Goal: Ask a question: Seek information or help from site administrators or community

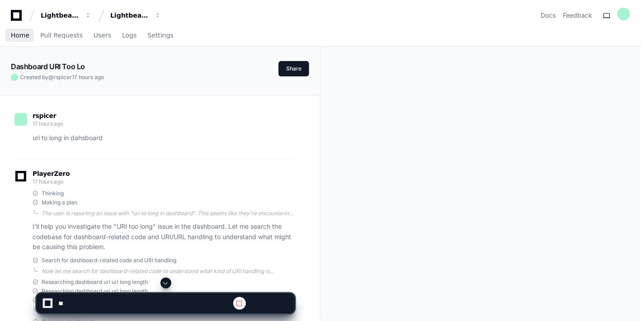
click at [22, 34] on span "Home" at bounding box center [20, 35] width 19 height 5
click at [17, 34] on span "Home" at bounding box center [20, 35] width 19 height 5
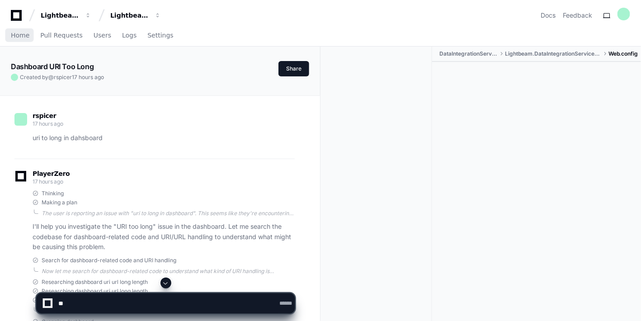
click at [17, 34] on span "Home" at bounding box center [20, 35] width 19 height 5
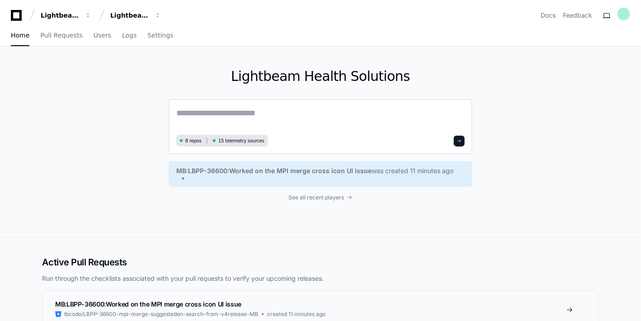
click at [209, 114] on textarea at bounding box center [320, 119] width 288 height 25
paste textarea "**********"
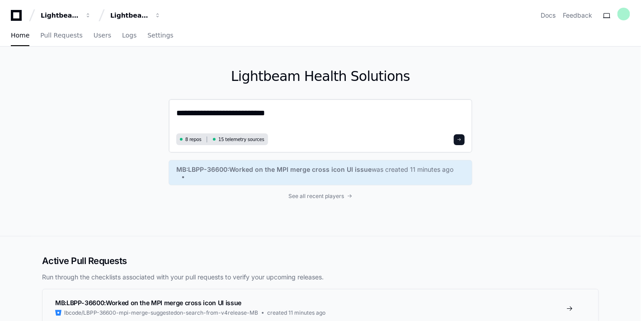
click at [177, 116] on textarea "**********" at bounding box center [320, 119] width 288 height 24
click at [344, 113] on textarea "**********" at bounding box center [320, 119] width 288 height 24
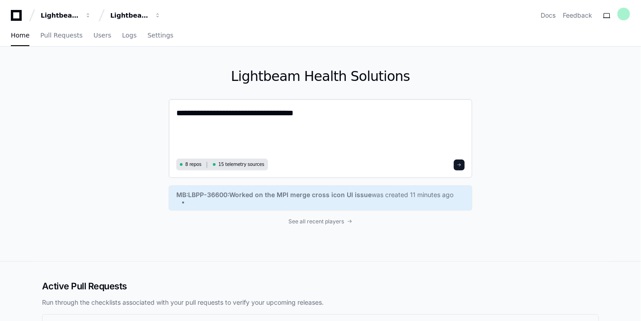
paste textarea "**********"
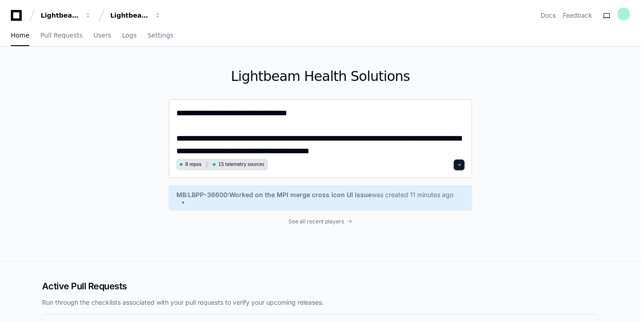
type textarea "**********"
click at [457, 165] on button at bounding box center [459, 164] width 11 height 11
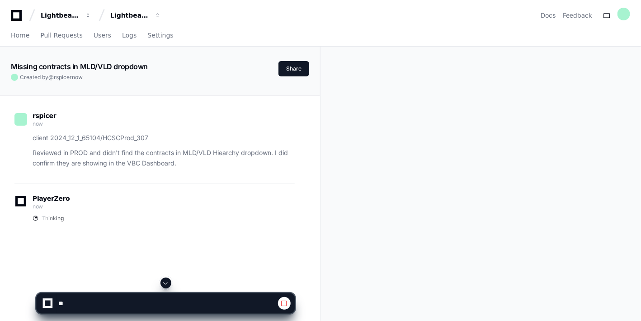
click at [164, 280] on span at bounding box center [165, 282] width 7 height 7
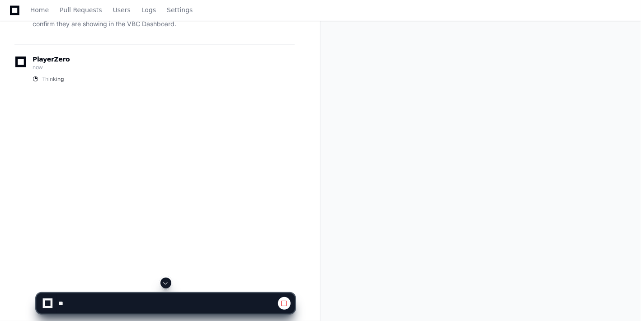
scroll to position [146, 0]
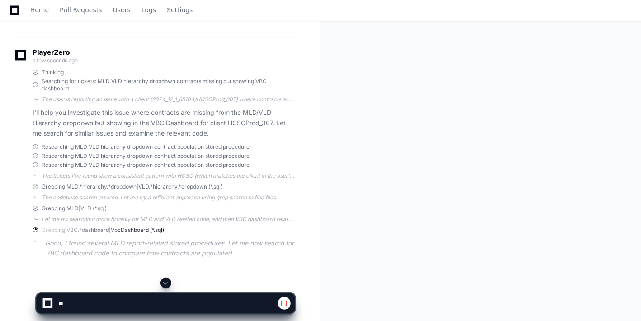
click at [164, 280] on span at bounding box center [165, 282] width 7 height 7
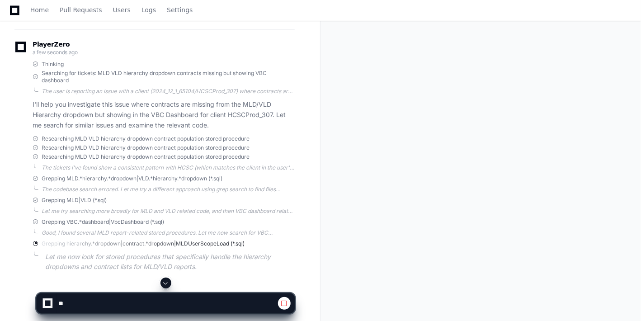
click at [164, 280] on span at bounding box center [165, 282] width 7 height 7
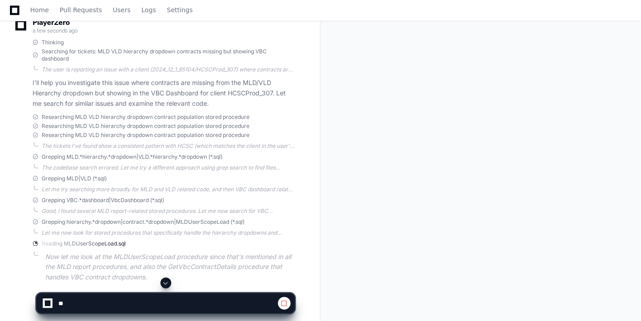
click at [164, 280] on span at bounding box center [165, 282] width 7 height 7
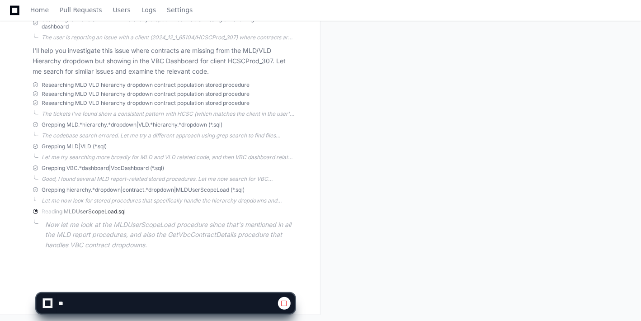
scroll to position [208, 0]
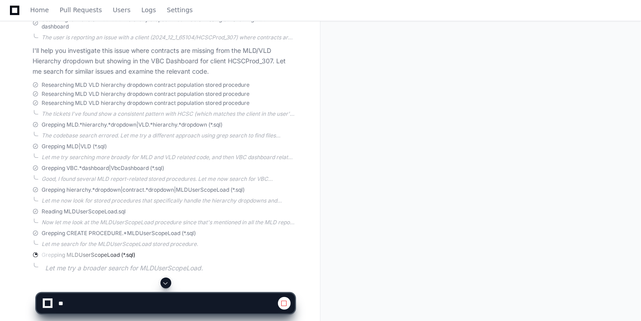
click at [165, 278] on button at bounding box center [165, 282] width 11 height 11
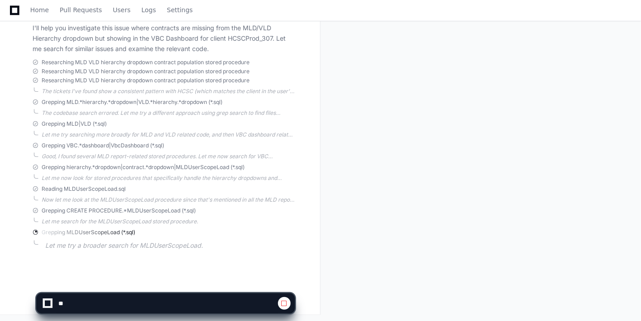
scroll to position [231, 0]
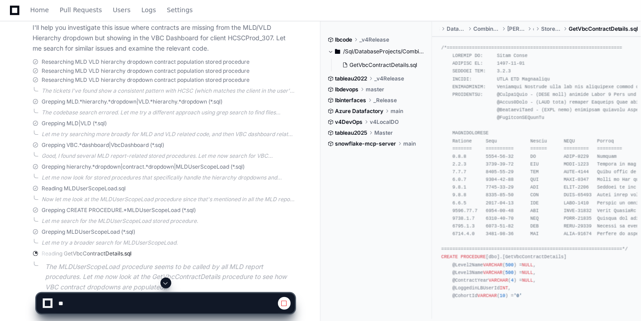
click at [165, 281] on span at bounding box center [165, 282] width 7 height 7
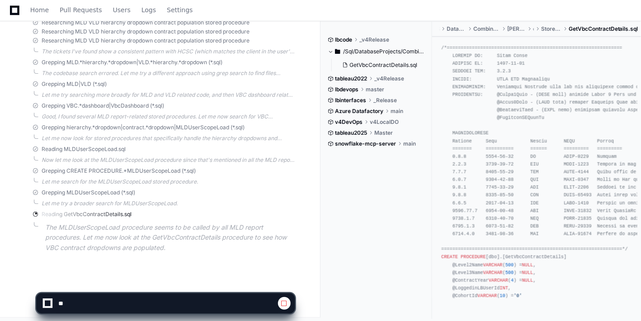
scroll to position [273, 0]
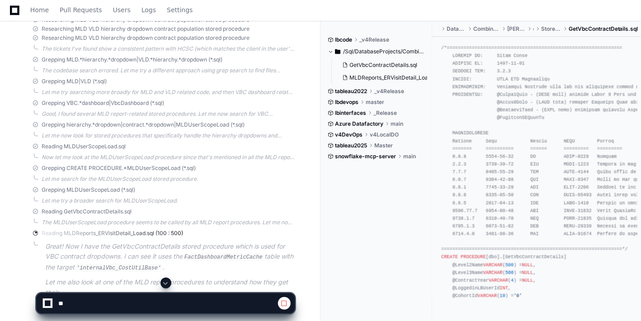
click at [165, 281] on span at bounding box center [165, 282] width 7 height 7
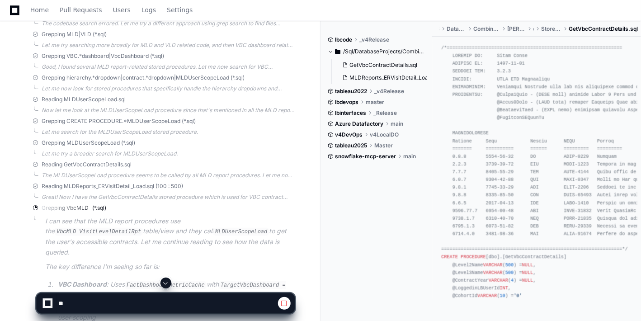
click at [165, 281] on span at bounding box center [165, 282] width 7 height 7
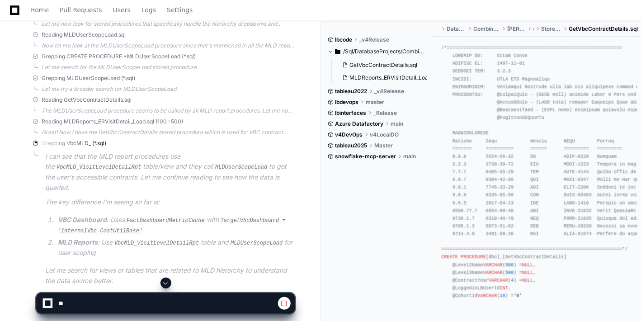
scroll to position [398, 0]
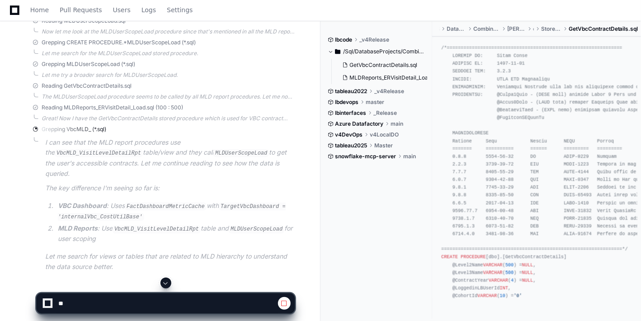
click at [165, 281] on span at bounding box center [165, 282] width 7 height 7
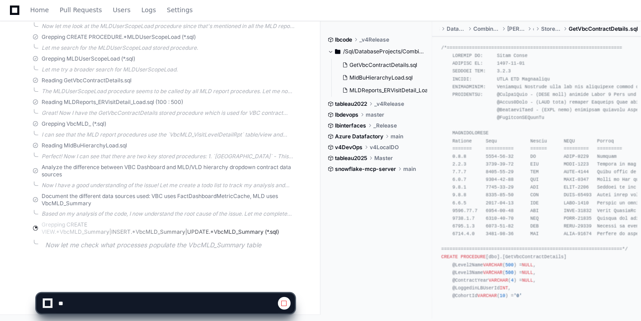
scroll to position [409, 0]
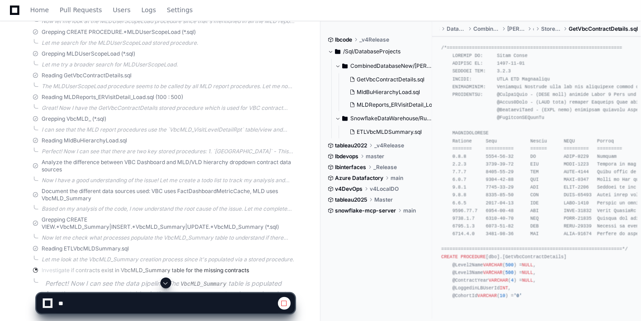
click at [165, 281] on span at bounding box center [165, 282] width 7 height 7
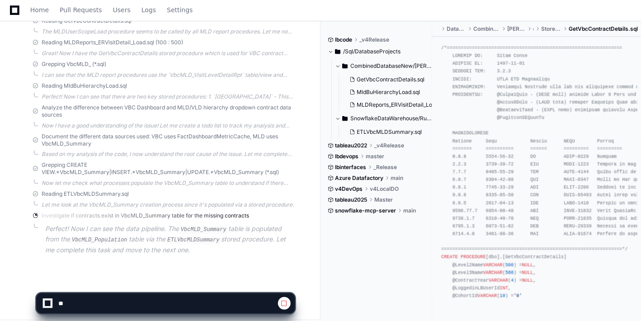
scroll to position [468, 0]
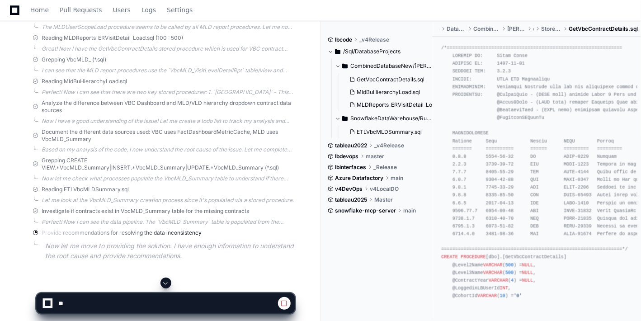
click at [163, 282] on span at bounding box center [165, 282] width 7 height 7
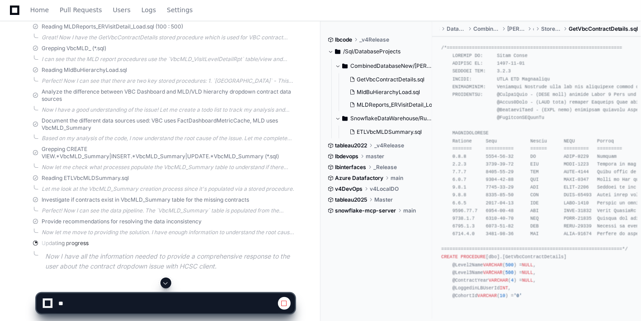
click at [164, 283] on span at bounding box center [165, 282] width 7 height 7
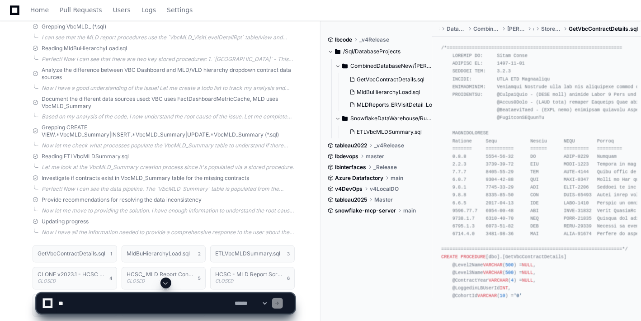
click at [170, 281] on button at bounding box center [165, 282] width 11 height 11
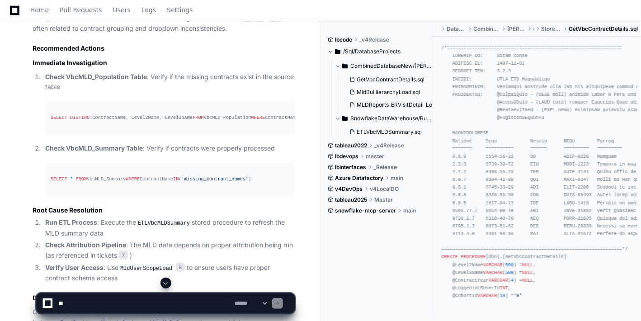
scroll to position [1132, 0]
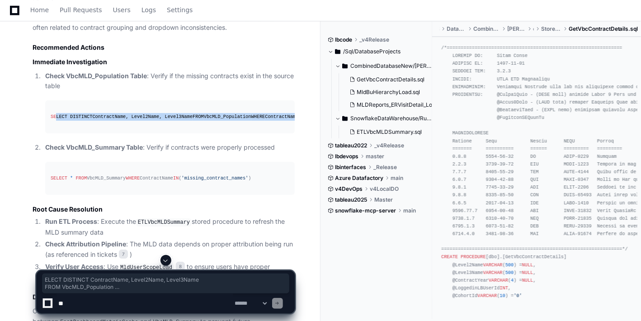
drag, startPoint x: 178, startPoint y: 130, endPoint x: 54, endPoint y: 113, distance: 124.9
click at [54, 113] on div "SELECT DISTINCT ContractName, Level2Name, Level3Name FROM VbcMLD_Population WHE…" at bounding box center [170, 117] width 239 height 8
click at [196, 121] on div "SELECT DISTINCT ContractName, Level2Name, Level3Name FROM VbcMLD_Population WHE…" at bounding box center [170, 117] width 239 height 8
drag, startPoint x: 92, startPoint y: 119, endPoint x: 36, endPoint y: 110, distance: 56.4
click at [36, 110] on ol "Check VbcMLD_Population Table : Verify if the missing contracts exist in the so…" at bounding box center [164, 133] width 262 height 124
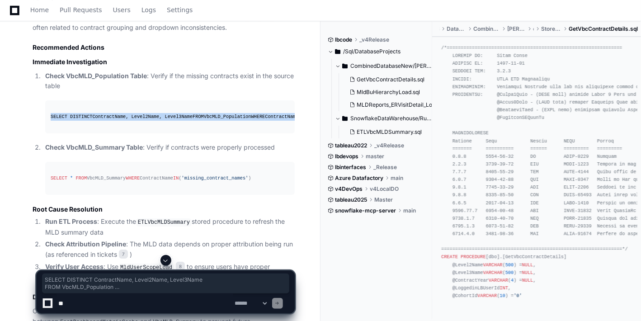
copy div "SELECT DISTINCT ContractName, Level2Name, Level3Name FROM VbcMLD_Population WHE…"
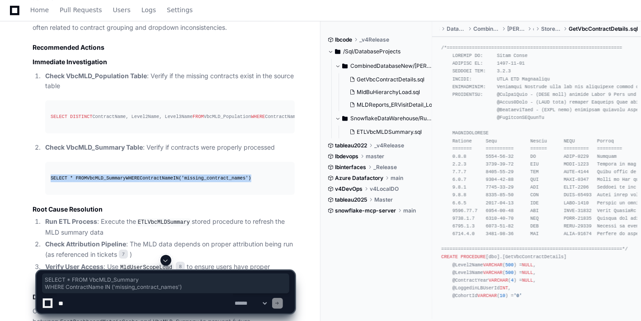
drag, startPoint x: 153, startPoint y: 200, endPoint x: 43, endPoint y: 187, distance: 110.5
click at [38, 186] on ol "Check VbcMLD_Population Table : Verify if the missing contracts exist in the so…" at bounding box center [164, 133] width 262 height 124
copy div "SELECT * FROM VbcMLD_Summary WHERE ContractName IN ( 'missing_contract_names' )"
click at [166, 261] on span at bounding box center [165, 260] width 7 height 7
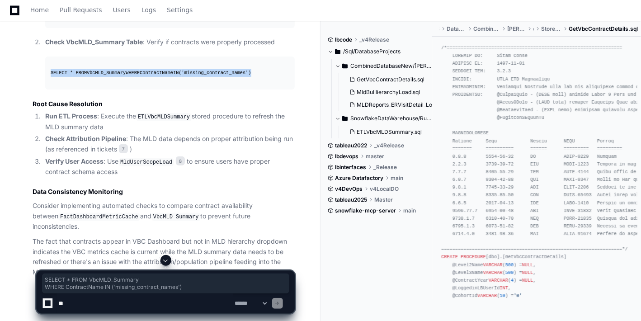
scroll to position [1273, 0]
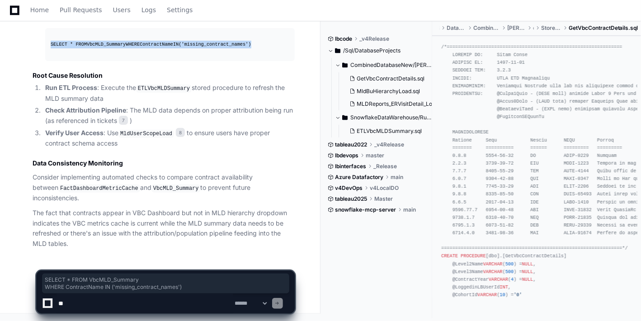
click at [148, 302] on textarea at bounding box center [144, 303] width 177 height 20
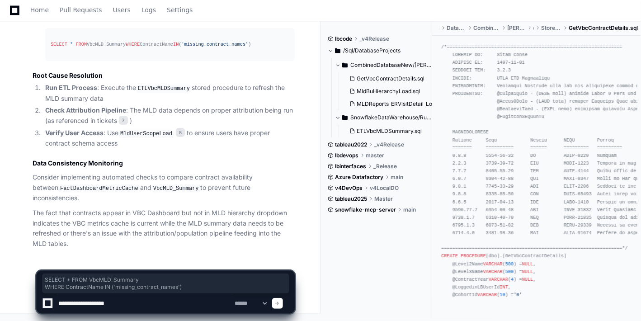
type textarea "**********"
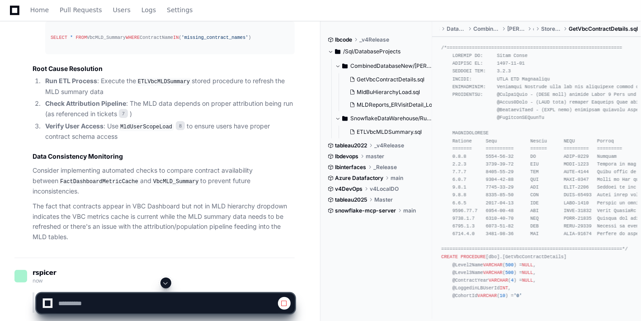
click at [166, 285] on span at bounding box center [165, 282] width 7 height 7
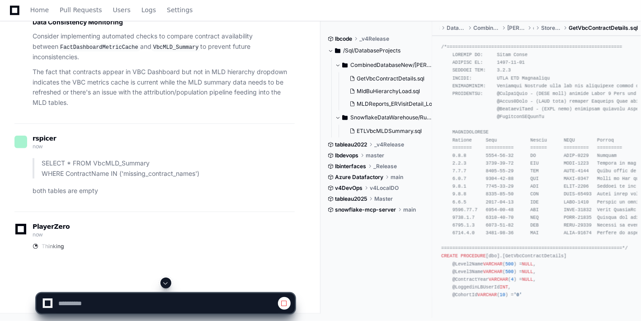
scroll to position [1414, 0]
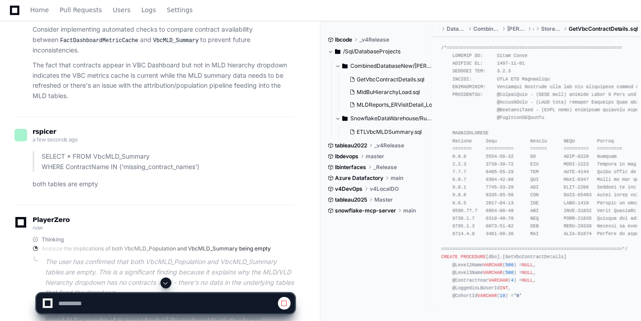
click at [164, 281] on span at bounding box center [165, 282] width 7 height 7
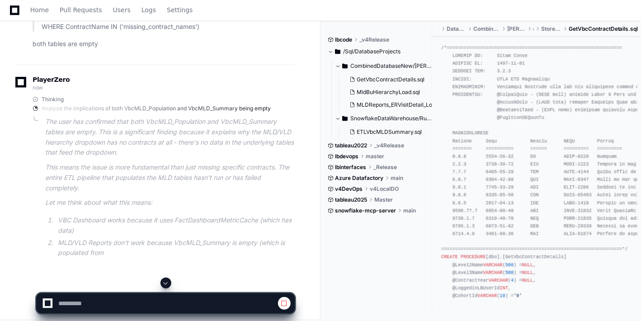
scroll to position [1557, 0]
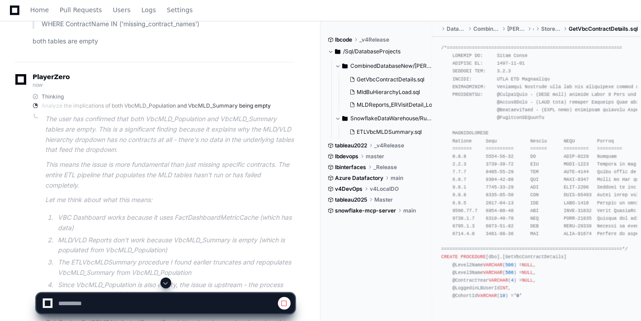
click at [164, 281] on span at bounding box center [165, 282] width 7 height 7
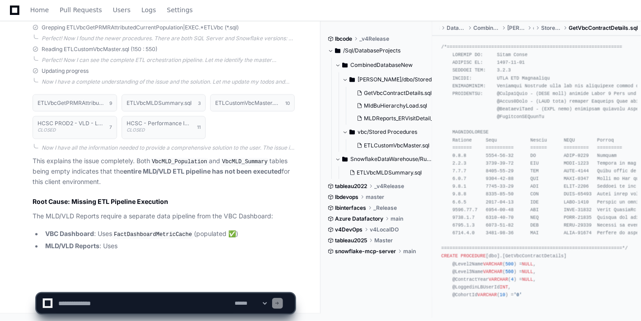
scroll to position [1760, 0]
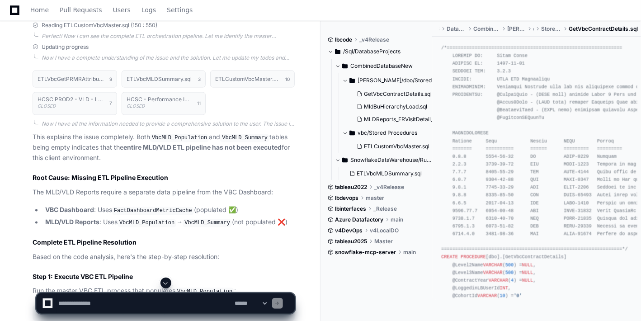
click at [167, 285] on span at bounding box center [165, 282] width 7 height 7
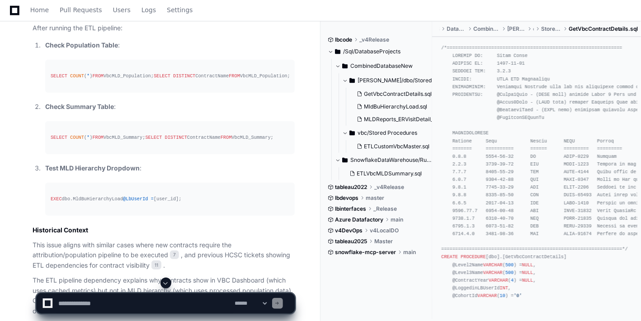
scroll to position [2382, 0]
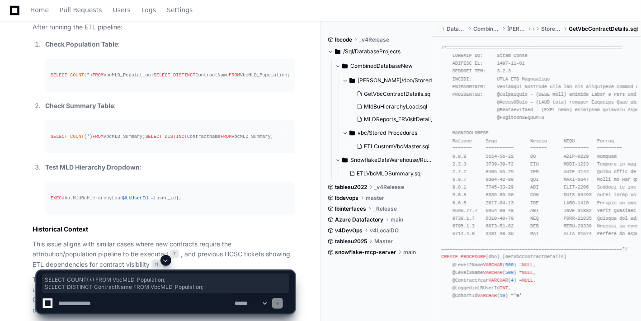
drag, startPoint x: 198, startPoint y: 91, endPoint x: 28, endPoint y: 76, distance: 170.5
copy div "SELECT COUNT ( * ) FROM VbcMLD_Population; SELECT DISTINCT ContractName FROM Vb…"
click at [167, 258] on span at bounding box center [165, 260] width 7 height 7
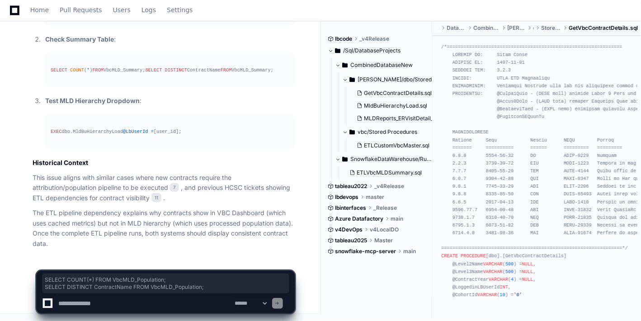
click at [150, 303] on textarea at bounding box center [144, 303] width 177 height 20
type textarea "*********"
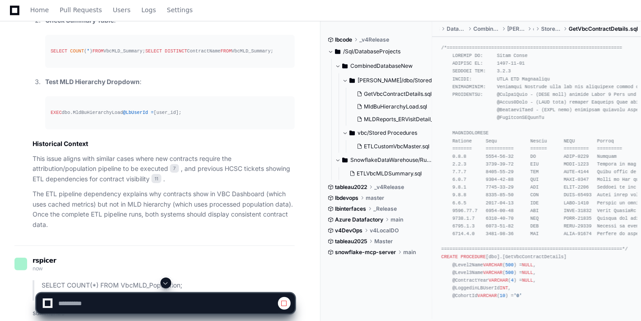
click at [165, 281] on span at bounding box center [165, 282] width 7 height 7
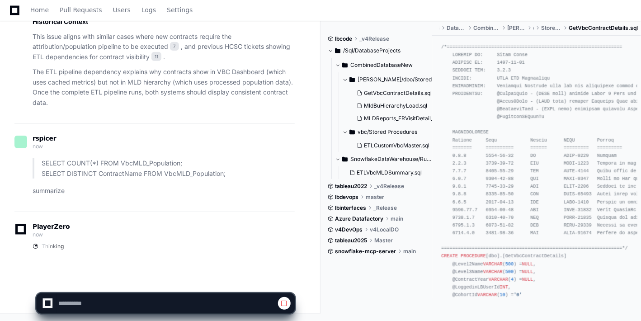
scroll to position [2608, 0]
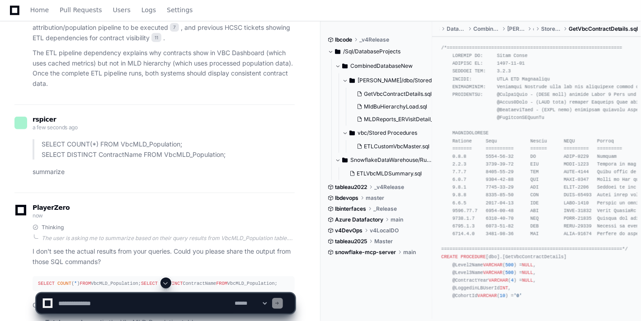
click at [165, 281] on span at bounding box center [165, 282] width 7 height 7
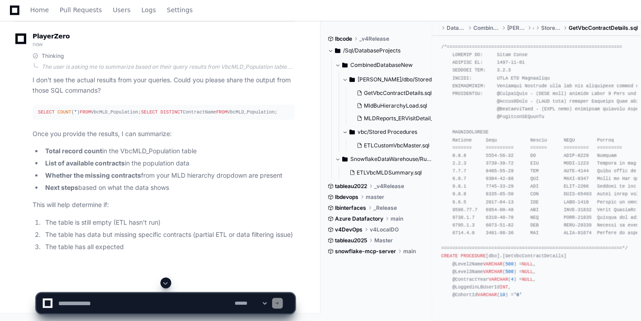
scroll to position [2794, 0]
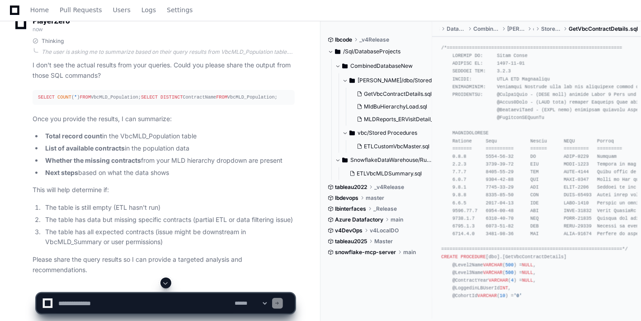
click at [82, 308] on textarea at bounding box center [144, 303] width 177 height 20
paste textarea "**********"
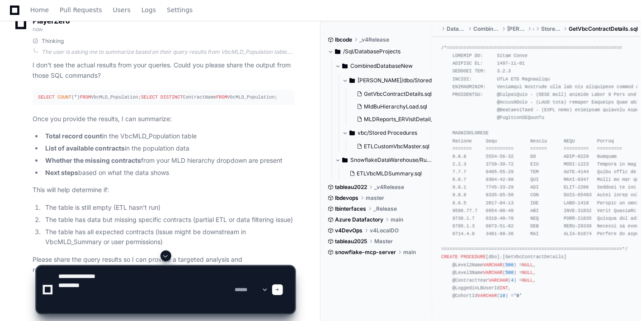
click at [66, 300] on textarea at bounding box center [144, 289] width 177 height 47
paste textarea "**********"
type textarea "**********"
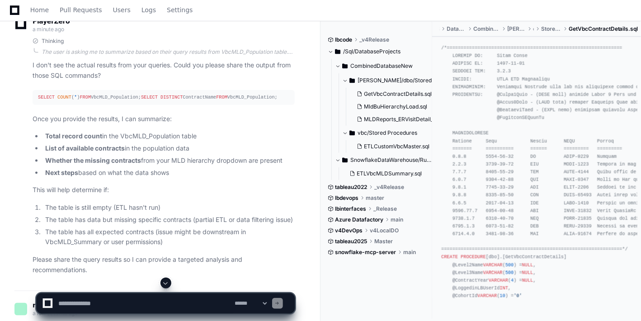
click at [168, 278] on button at bounding box center [165, 282] width 11 height 11
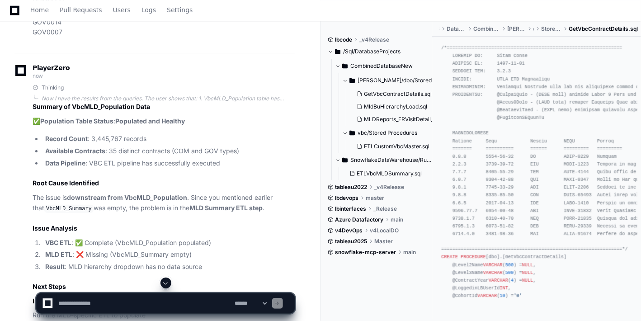
scroll to position [3509, 0]
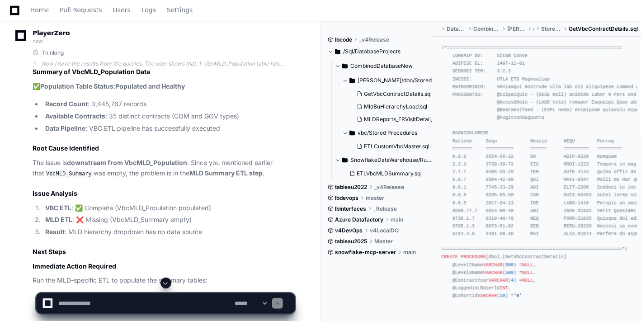
click at [168, 281] on span at bounding box center [165, 282] width 7 height 7
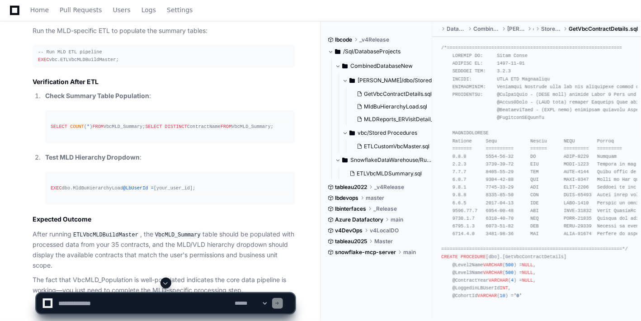
scroll to position [3738, 0]
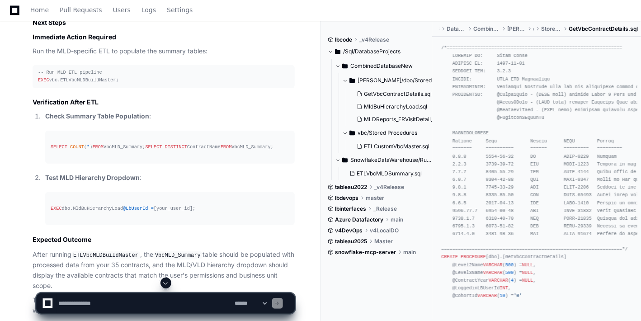
click at [91, 308] on textarea at bounding box center [144, 303] width 177 height 20
type textarea "**********"
click at [164, 281] on span at bounding box center [165, 282] width 7 height 7
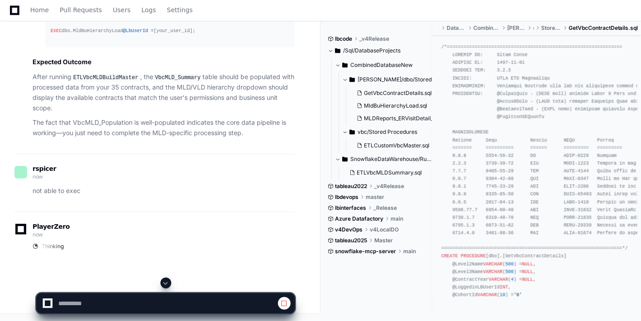
scroll to position [3949, 0]
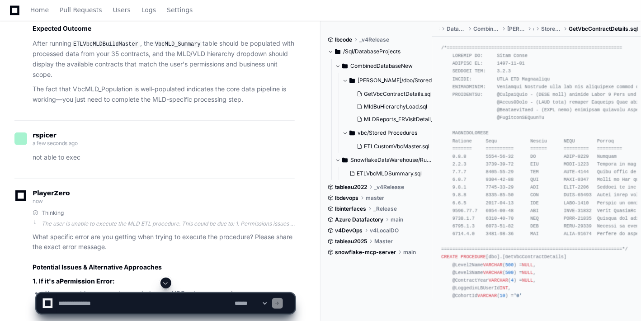
click at [164, 281] on span at bounding box center [165, 282] width 7 height 7
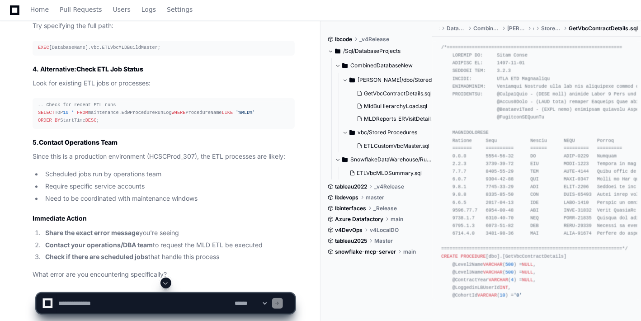
scroll to position [4339, 0]
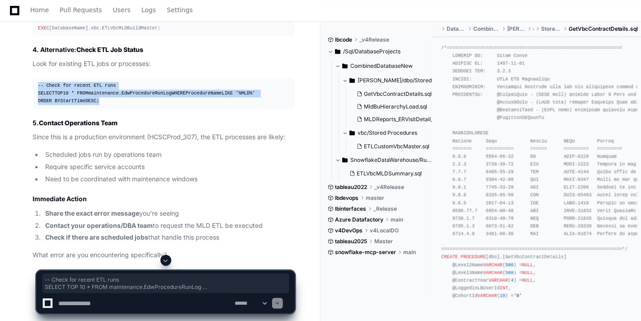
drag, startPoint x: 106, startPoint y: 158, endPoint x: 35, endPoint y: 128, distance: 76.9
click at [35, 108] on pre "-- Check for recent ETL runs SELECT TOP 10 * FROM maintenance.EdwProcedureRunLo…" at bounding box center [164, 93] width 262 height 30
copy div "-- Check for recent ETL runs SELECT TOP 10 * FROM maintenance.EdwProcedureRunLo…"
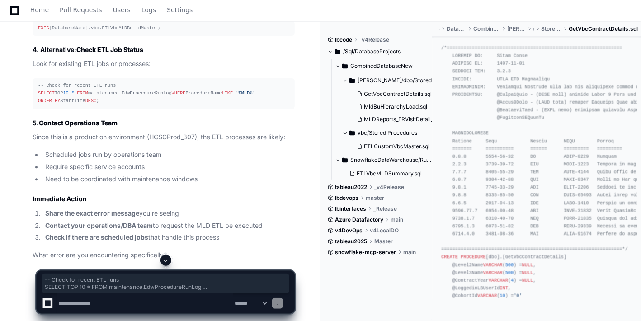
click at [90, 305] on textarea at bounding box center [144, 303] width 177 height 20
paste textarea "**********"
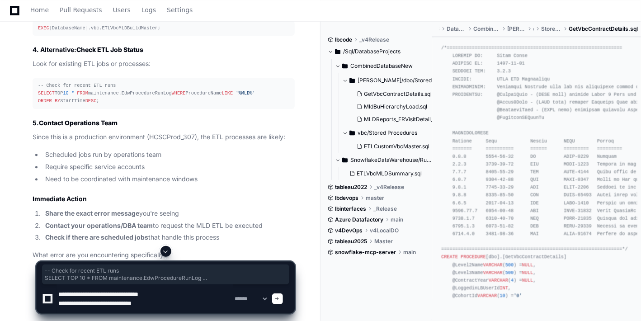
type textarea "**********"
click at [283, 301] on div at bounding box center [277, 298] width 11 height 11
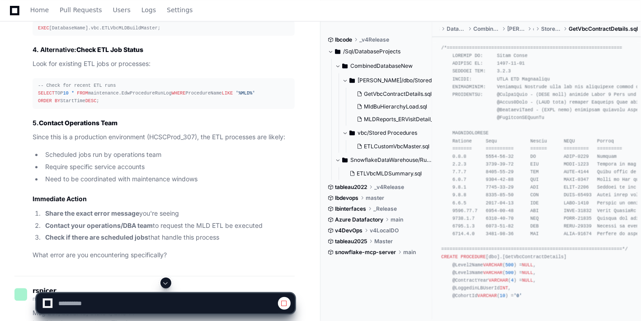
click at [166, 282] on span at bounding box center [165, 282] width 7 height 7
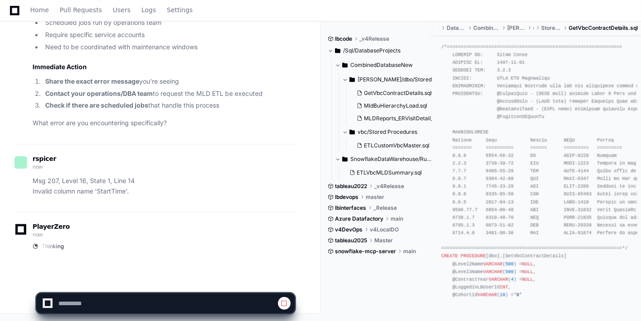
scroll to position [4520, 0]
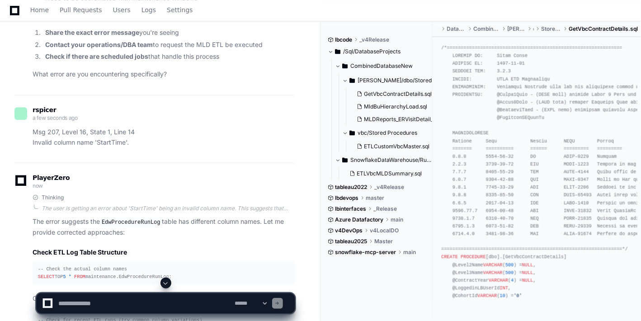
click at [166, 282] on span at bounding box center [165, 282] width 7 height 7
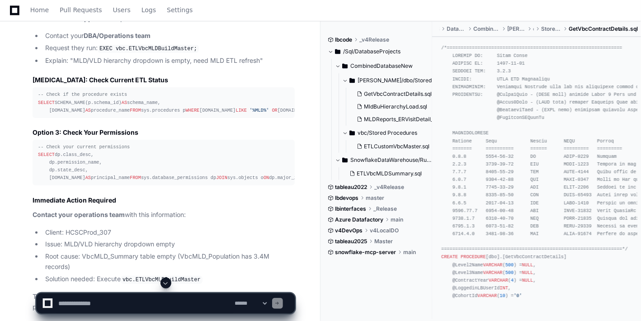
scroll to position [4927, 0]
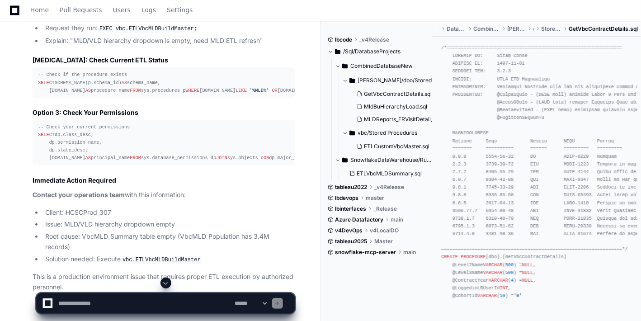
click at [161, 306] on textarea at bounding box center [144, 303] width 177 height 20
type textarea "**********"
click at [164, 286] on span at bounding box center [165, 282] width 7 height 7
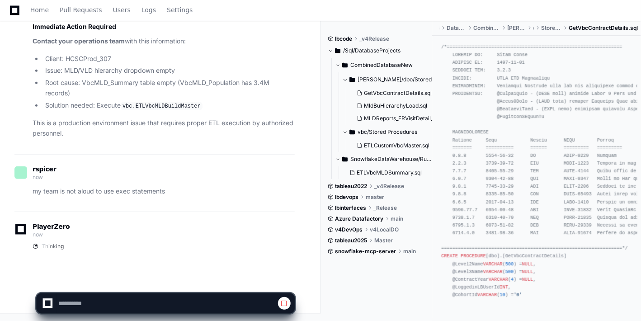
scroll to position [5198, 0]
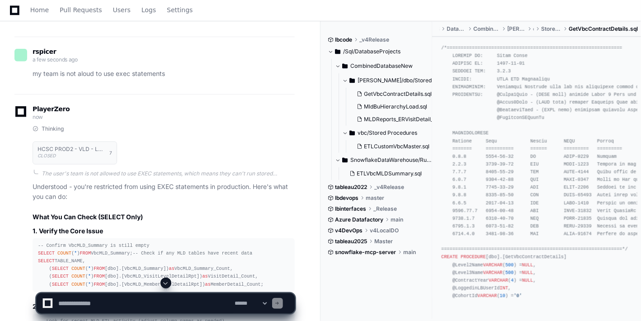
click at [164, 286] on span at bounding box center [165, 282] width 7 height 7
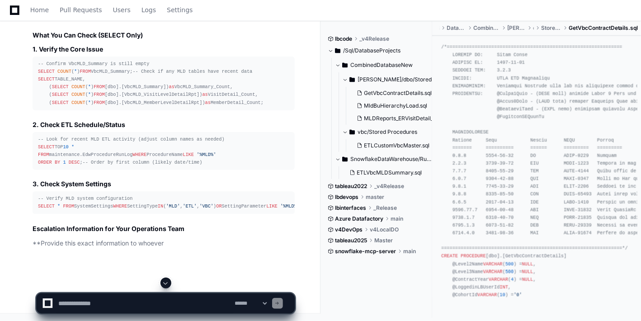
scroll to position [5481, 0]
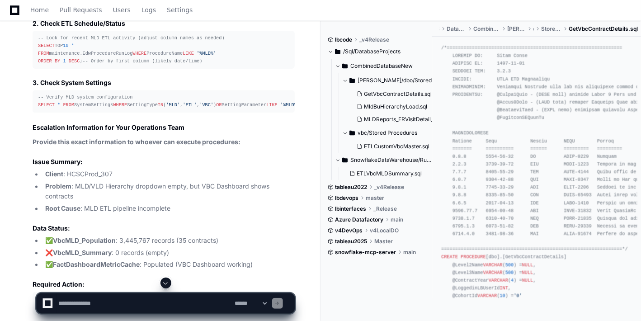
click at [164, 286] on span at bounding box center [165, 282] width 7 height 7
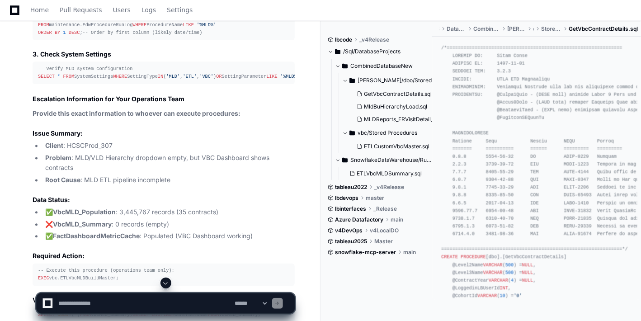
scroll to position [5490, 0]
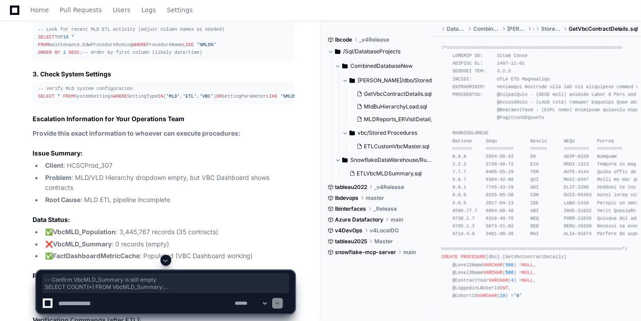
drag, startPoint x: 257, startPoint y: 131, endPoint x: 25, endPoint y: 68, distance: 241.0
click at [25, 68] on div "Thinking HCSC PROD2 - VLD - Luries PEDIATRIC ACO has 0 Specialist Visits CLOSED…" at bounding box center [154, 131] width 280 height 595
copy div "-- Confirm VbcMLD_Summary is still empty SELECT COUNT ( * ) FROM VbcMLD_Summary…"
click at [103, 304] on textarea at bounding box center [144, 303] width 177 height 20
paste textarea "**********"
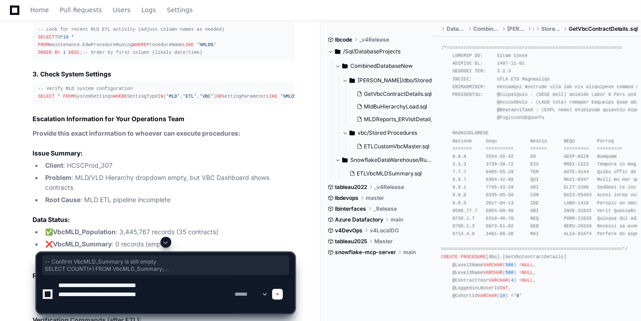
type textarea "**********"
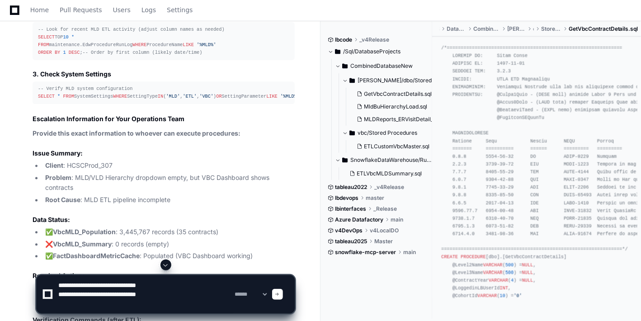
click at [280, 295] on span at bounding box center [277, 294] width 5 height 5
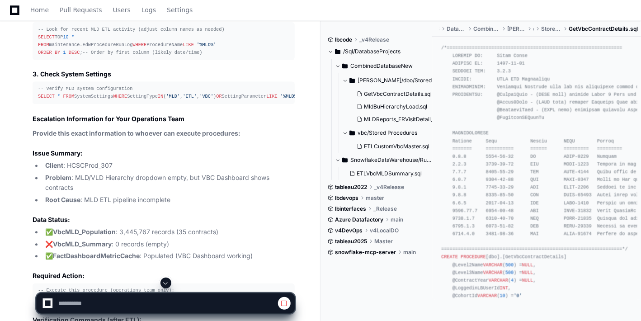
click at [166, 282] on span at bounding box center [165, 282] width 7 height 7
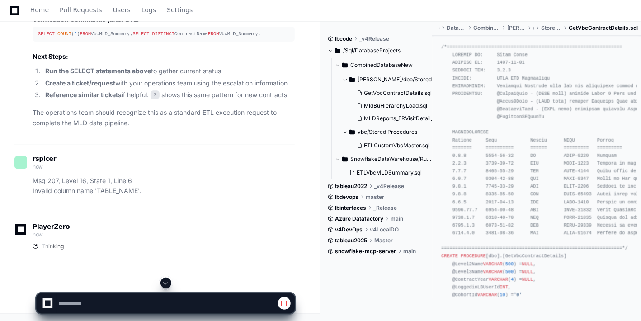
scroll to position [5962, 0]
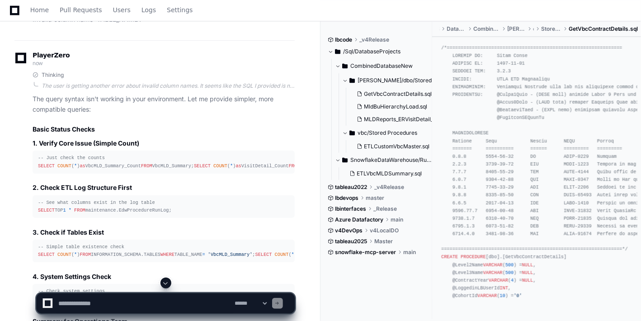
click at [166, 282] on span at bounding box center [165, 282] width 7 height 7
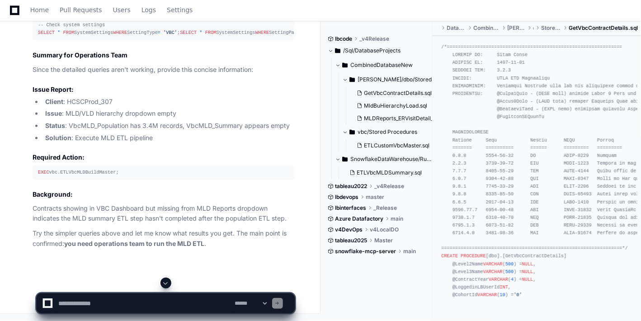
scroll to position [6249, 0]
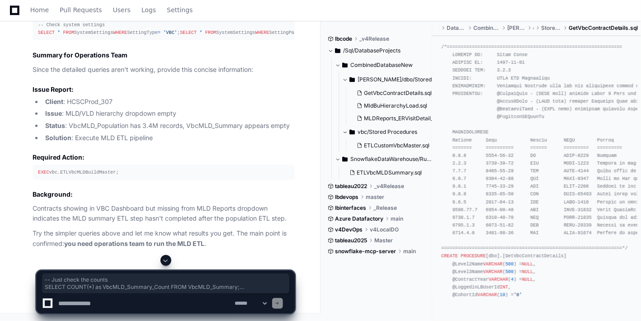
drag, startPoint x: 229, startPoint y: 64, endPoint x: 42, endPoint y: 48, distance: 187.2
drag, startPoint x: 228, startPoint y: 65, endPoint x: 29, endPoint y: 35, distance: 200.5
click at [29, 35] on div "Thinking The user is getting another error about invalid column names. It seems…" at bounding box center [154, 26] width 280 height 443
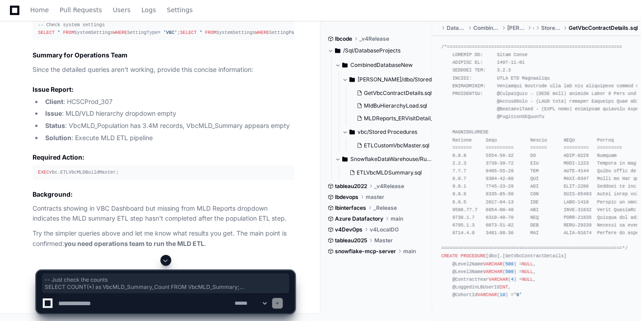
copy div "-- Just check the counts SELECT COUNT ( * ) as VbcMLD_Summary_Count FROM VbcMLD…"
click at [97, 304] on textarea at bounding box center [144, 303] width 177 height 20
paste textarea "**********"
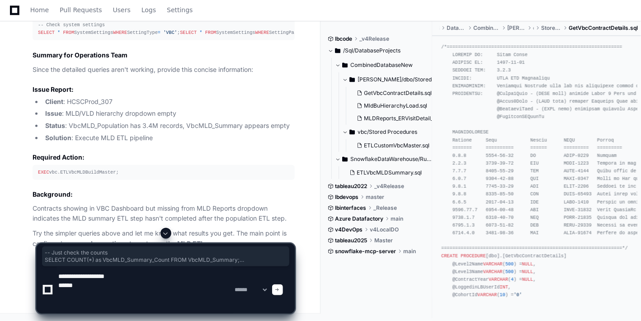
paste textarea "**********"
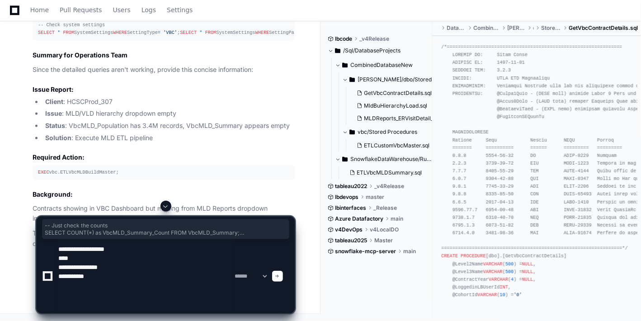
paste textarea "**********"
type textarea "**********"
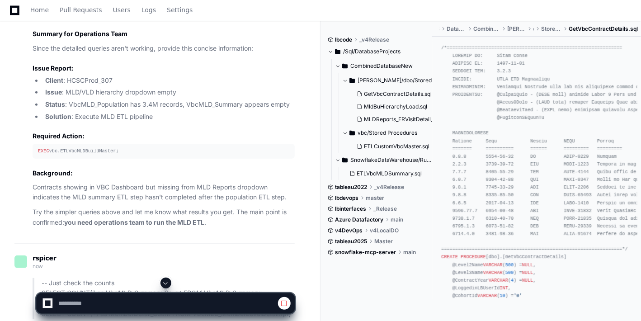
click at [164, 282] on span at bounding box center [165, 282] width 7 height 7
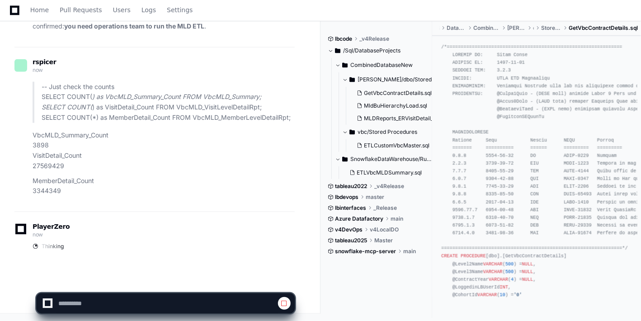
scroll to position [6647, 0]
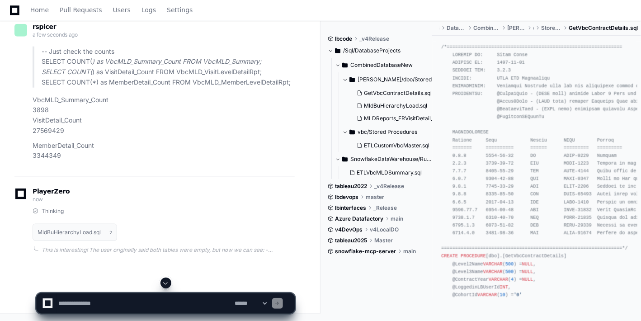
click at [164, 282] on span at bounding box center [165, 282] width 7 height 7
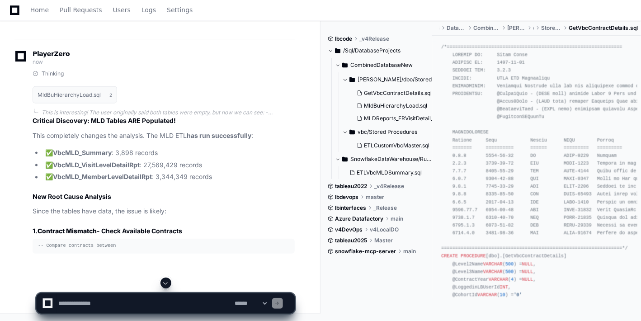
click at [164, 282] on span at bounding box center [165, 282] width 7 height 7
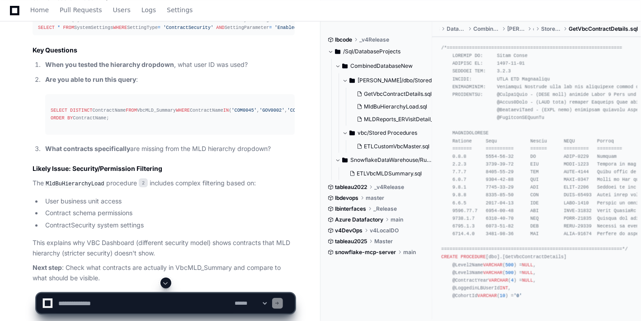
scroll to position [6960, 0]
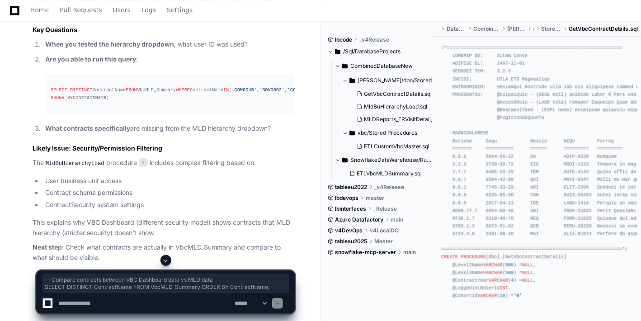
drag, startPoint x: 227, startPoint y: 112, endPoint x: 58, endPoint y: 112, distance: 168.9
copy div "-- Compare contracts between VBC Dashboard data vs MLD data SELECT DISTINCT Con…"
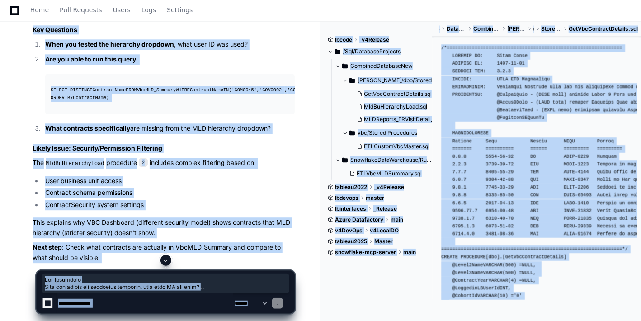
drag, startPoint x: 252, startPoint y: 238, endPoint x: 297, endPoint y: 308, distance: 82.9
click at [139, 310] on textarea at bounding box center [144, 303] width 177 height 20
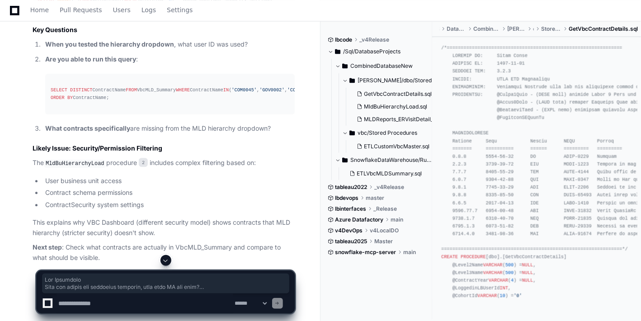
paste textarea "**********"
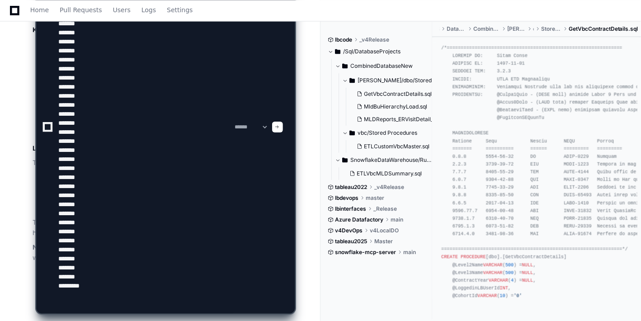
type textarea "**********"
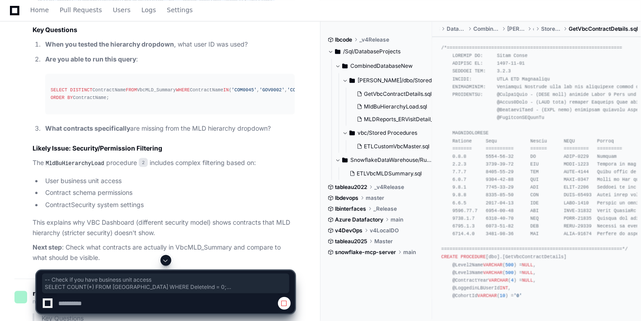
drag, startPoint x: 232, startPoint y: 233, endPoint x: 31, endPoint y: 193, distance: 204.4
copy div "-- Check if you have business unit access SELECT COUNT ( * ) FROM BusinessUnit …"
paste textarea "**********"
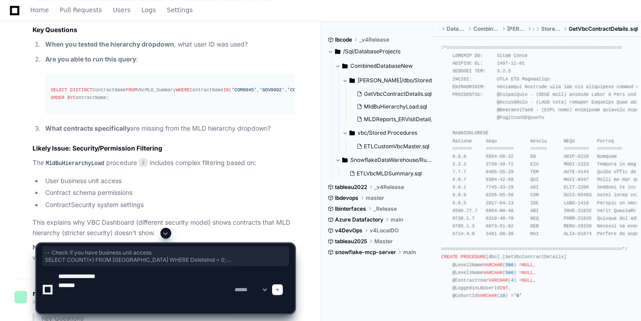
paste textarea "**********"
type textarea "**********"
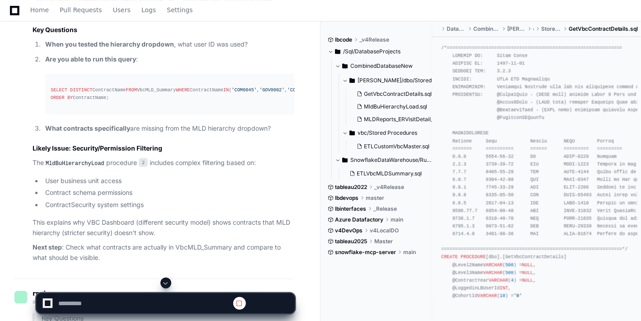
scroll to position [0, 0]
click at [168, 282] on span at bounding box center [165, 282] width 7 height 7
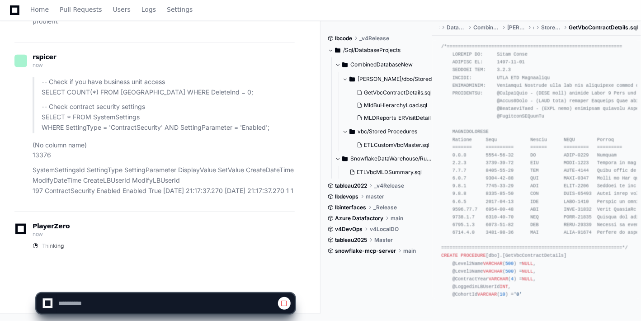
scroll to position [15733, 0]
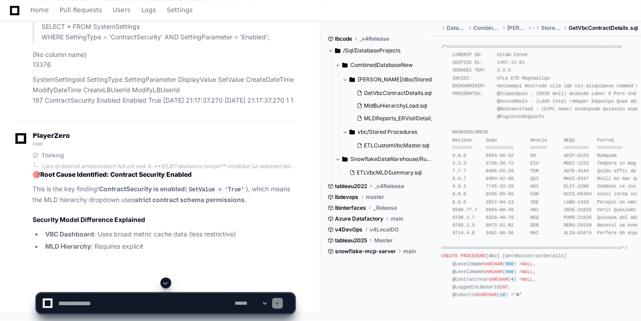
click at [164, 287] on button at bounding box center [165, 282] width 11 height 11
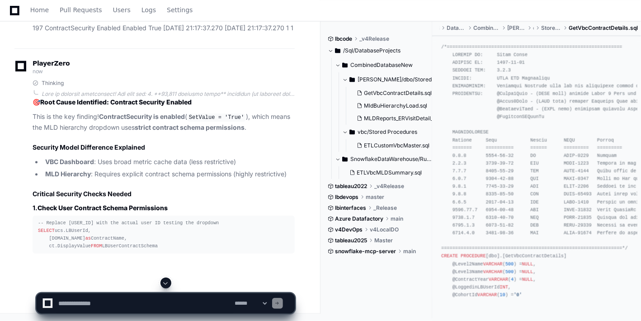
click at [164, 287] on button at bounding box center [165, 282] width 11 height 11
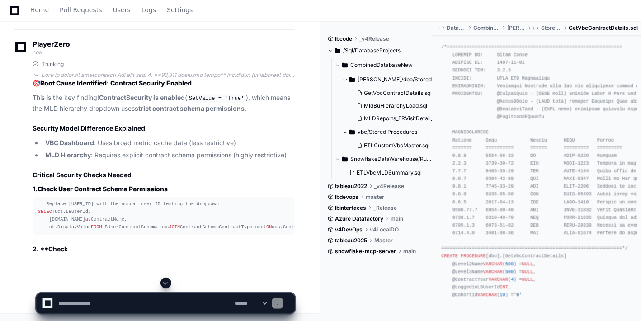
scroll to position [15927, 0]
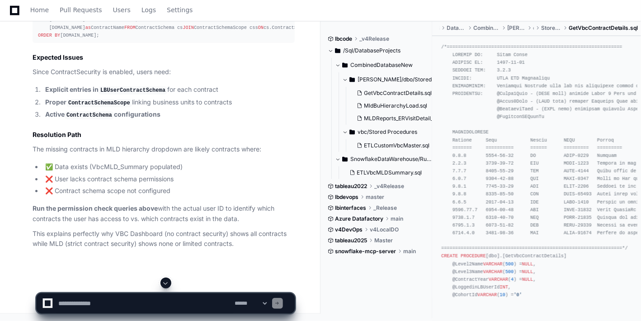
click at [164, 287] on button at bounding box center [165, 282] width 11 height 11
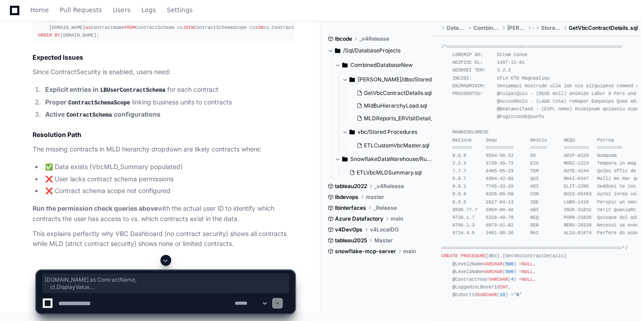
drag, startPoint x: 5, startPoint y: 84, endPoint x: 98, endPoint y: 128, distance: 103.0
drag, startPoint x: 94, startPoint y: 130, endPoint x: 65, endPoint y: 84, distance: 53.9
click at [25, 58] on div "Thinking 🎯 Root Cause Identified: Contract Security Enabled This is the key fin…" at bounding box center [154, 21] width 280 height 455
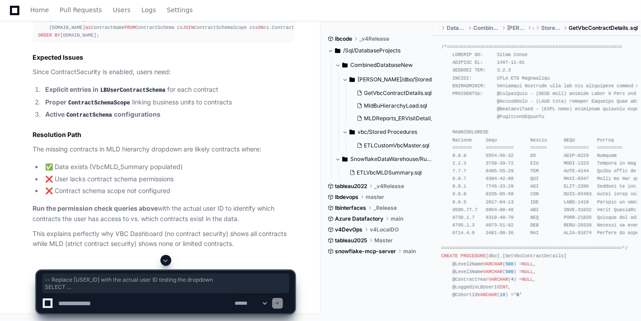
copy div "-- Replace [USER_ID] with the actual user ID testing the dropdown SELECT ucs.LB…"
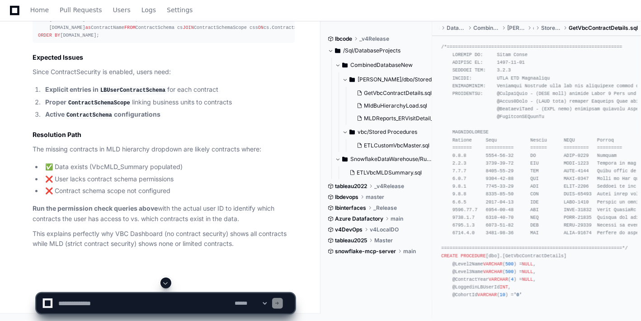
click at [210, 39] on div "-- See if business units are properly scoped to contract schemas SELECT cs.Cont…" at bounding box center [163, 16] width 251 height 47
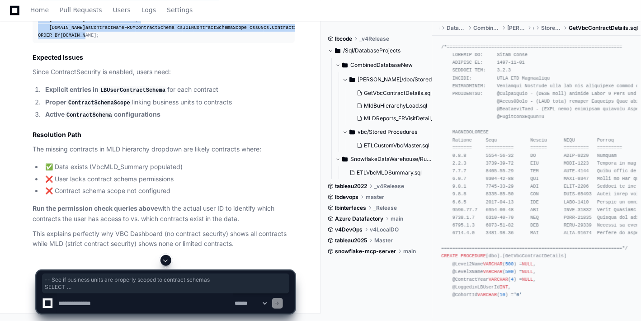
drag, startPoint x: 88, startPoint y: 198, endPoint x: 22, endPoint y: 108, distance: 111.9
click at [16, 99] on div "Thinking 🎯 Root Cause Identified: Contract Security Enabled This is the key fin…" at bounding box center [154, 21] width 280 height 455
copy div "-- See if business units are properly scoped to contract schemas SELECT cs.Cont…"
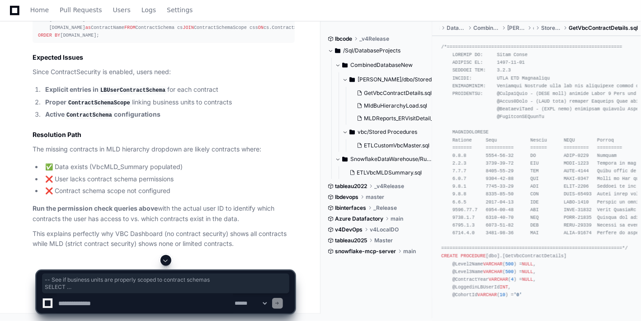
click at [134, 300] on textarea at bounding box center [144, 303] width 177 height 20
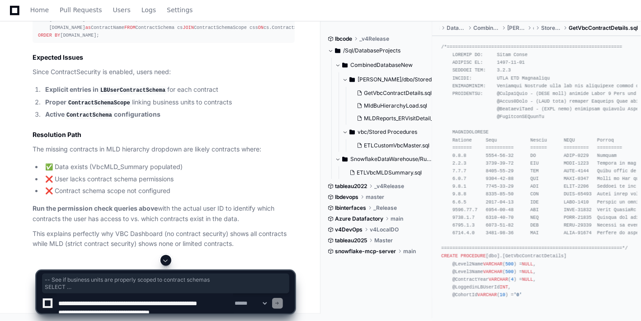
click at [288, 304] on div "**********" at bounding box center [165, 303] width 247 height 20
click at [284, 303] on div "**********" at bounding box center [165, 303] width 247 height 20
click at [172, 308] on textarea at bounding box center [144, 303] width 177 height 20
click at [162, 304] on textarea at bounding box center [144, 303] width 177 height 20
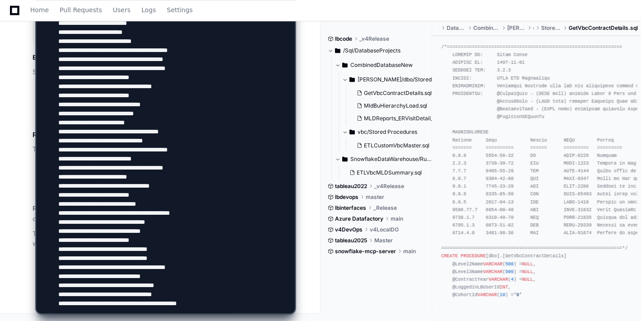
type textarea "**********"
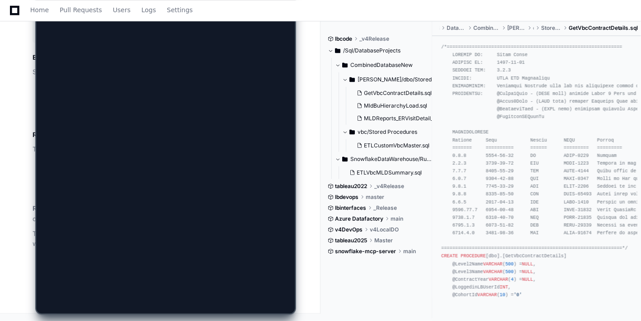
scroll to position [0, 0]
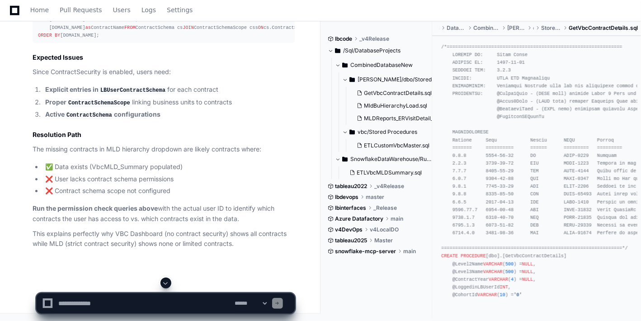
click at [167, 281] on span at bounding box center [165, 282] width 7 height 7
click at [110, 302] on textarea at bounding box center [144, 303] width 177 height 20
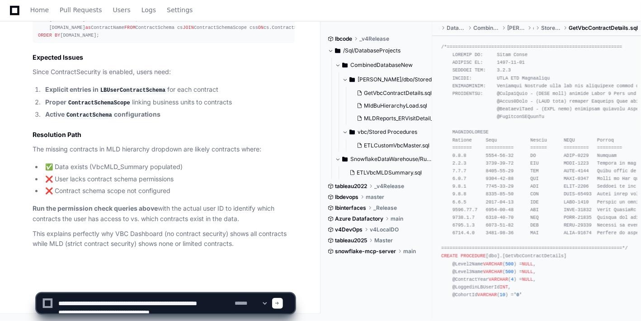
scroll to position [274942, 0]
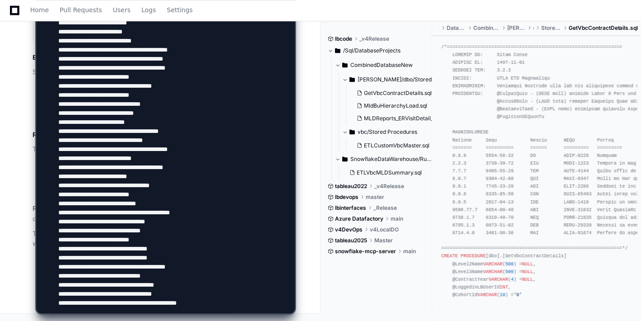
type textarea "**********"
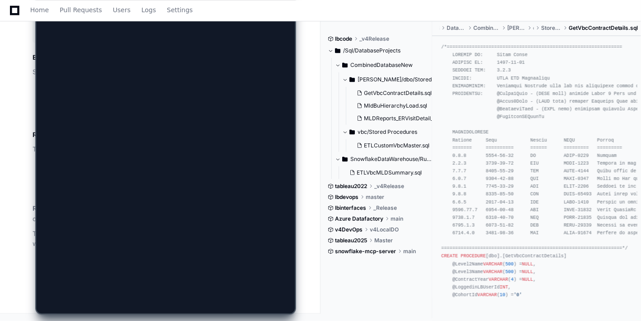
scroll to position [0, 0]
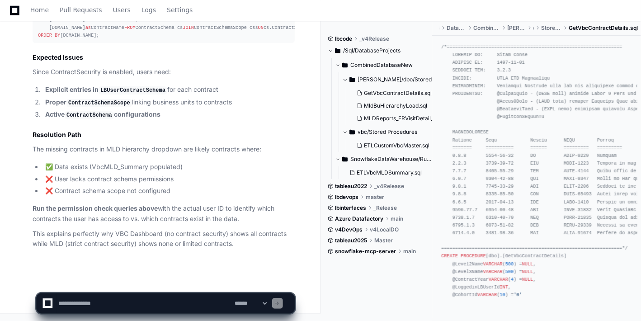
click at [146, 298] on textarea at bounding box center [144, 303] width 177 height 20
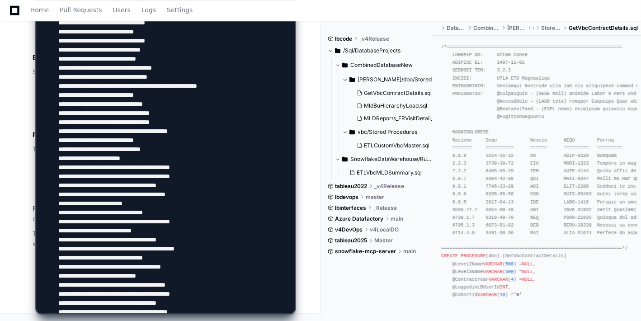
scroll to position [274942, 0]
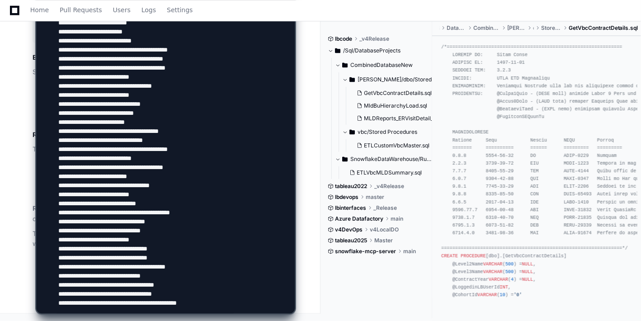
type textarea "**********"
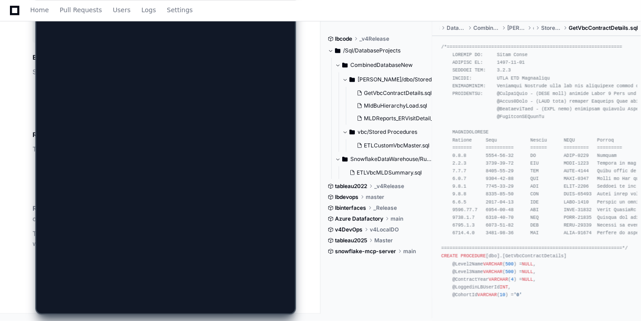
scroll to position [0, 0]
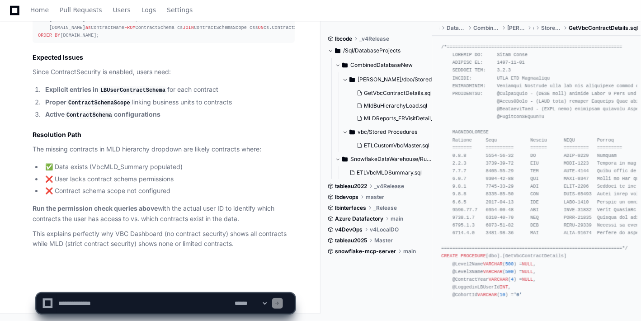
click at [109, 298] on textarea at bounding box center [144, 303] width 177 height 20
type textarea "*********"
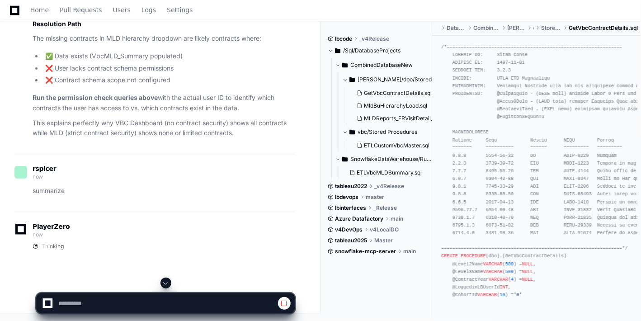
click at [167, 284] on span at bounding box center [165, 282] width 7 height 7
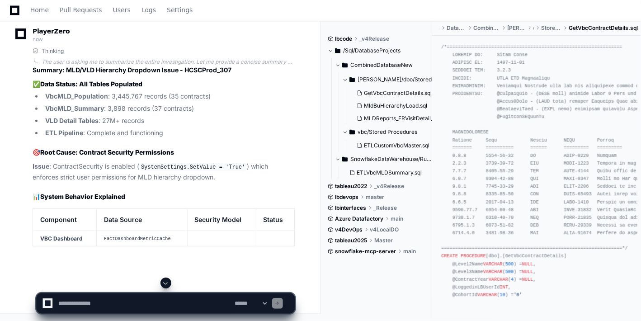
click at [167, 284] on span at bounding box center [165, 282] width 7 height 7
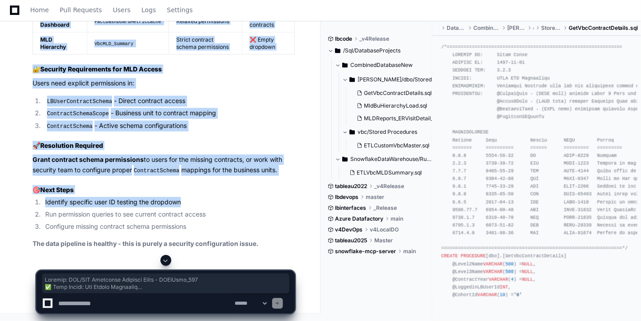
scroll to position [16805, 0]
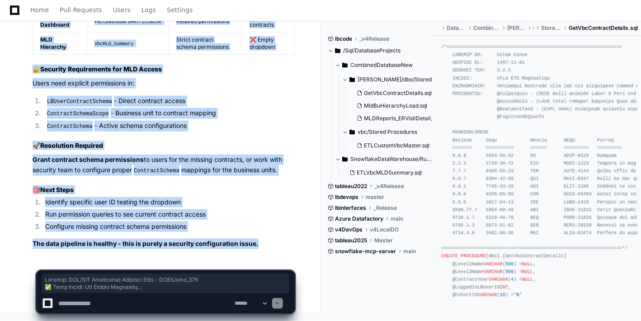
drag, startPoint x: 33, startPoint y: 73, endPoint x: 272, endPoint y: 241, distance: 291.5
click at [281, 244] on article "Summary: MLD/VLD Hierarchy Dropdown Issue - HCSCProd_307 ✅ Data Status: All Tab…" at bounding box center [164, 47] width 262 height 404
drag, startPoint x: 364, startPoint y: 3, endPoint x: 37, endPoint y: 9, distance: 327.1
click at [37, 9] on span "Home" at bounding box center [39, 9] width 19 height 5
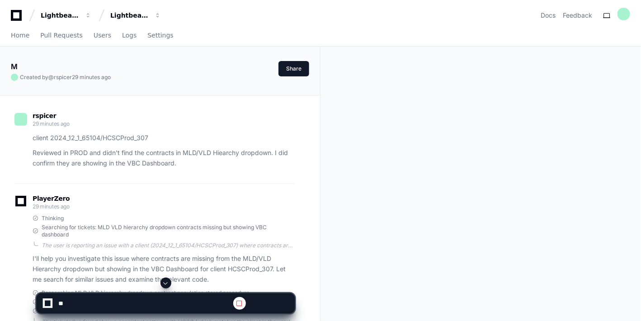
click at [168, 284] on span at bounding box center [165, 282] width 7 height 7
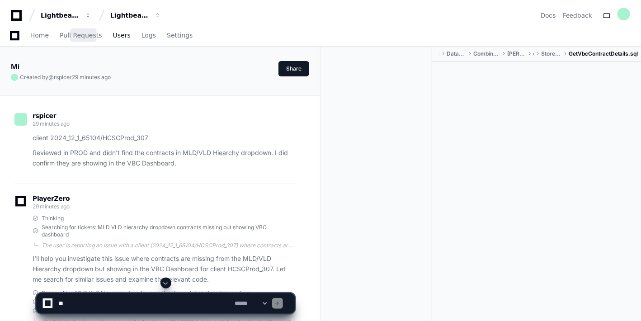
scroll to position [1564, 0]
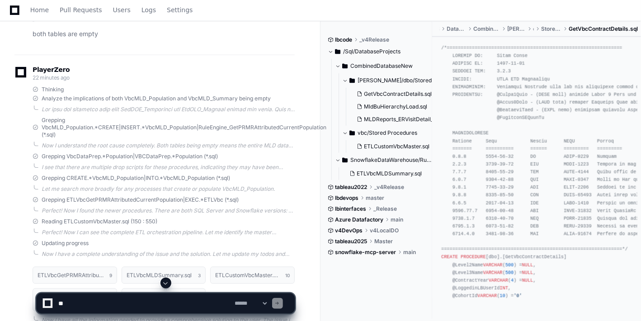
click at [167, 285] on span at bounding box center [165, 282] width 7 height 7
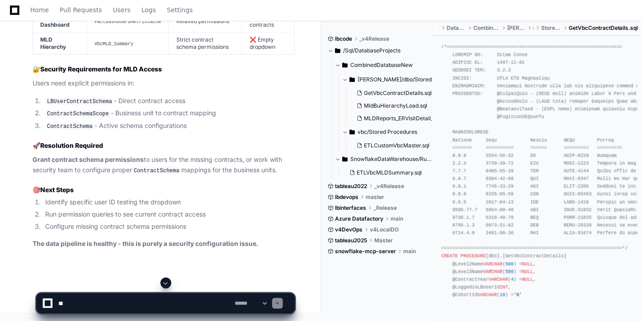
scroll to position [16805, 0]
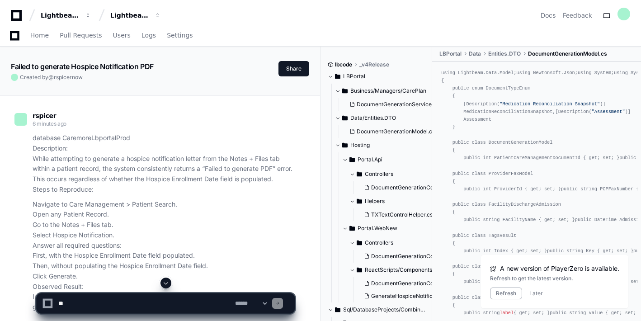
scroll to position [720, 0]
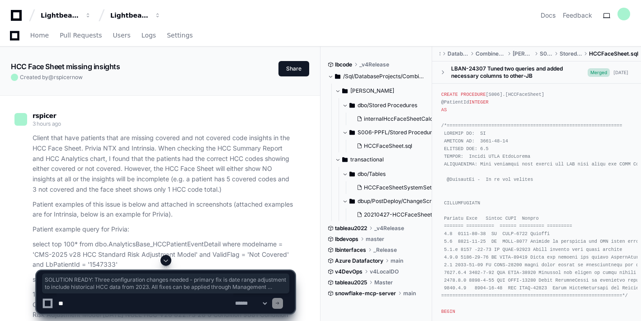
scroll to position [20054, 0]
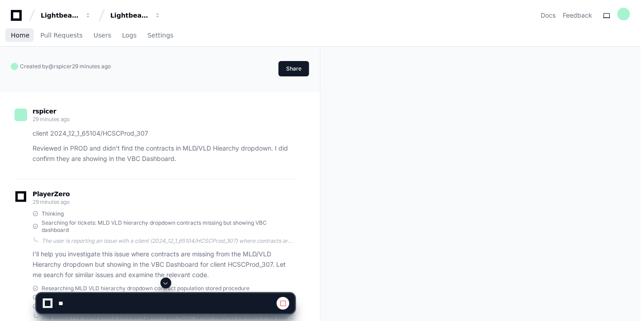
click at [19, 36] on span "Home" at bounding box center [20, 35] width 19 height 5
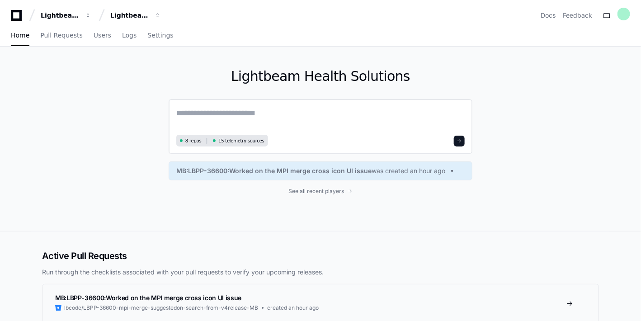
click at [206, 110] on textarea at bounding box center [320, 119] width 288 height 25
paste textarea "**********"
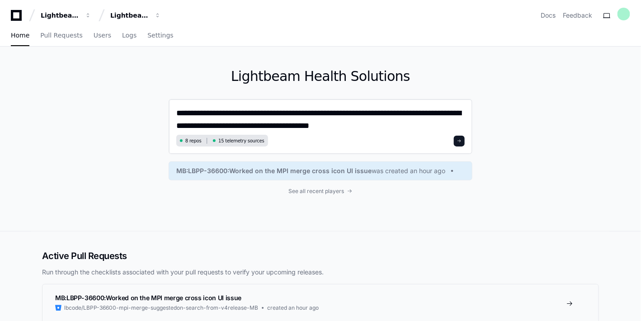
click at [178, 114] on textarea "**********" at bounding box center [320, 119] width 288 height 25
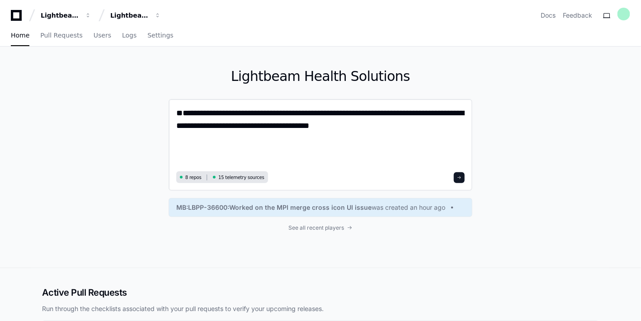
click at [191, 114] on textarea "**********" at bounding box center [320, 138] width 288 height 62
paste textarea "**********"
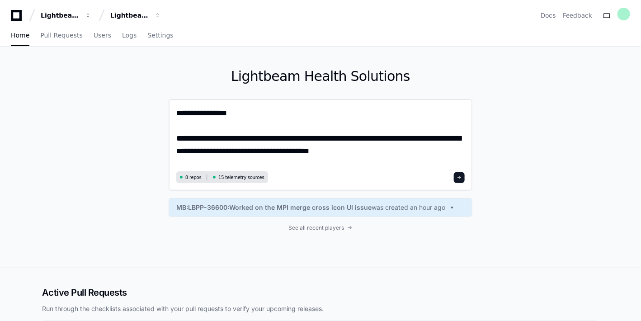
click at [178, 115] on textarea "**********" at bounding box center [320, 138] width 288 height 62
type textarea "**********"
click at [461, 176] on span at bounding box center [459, 177] width 5 height 5
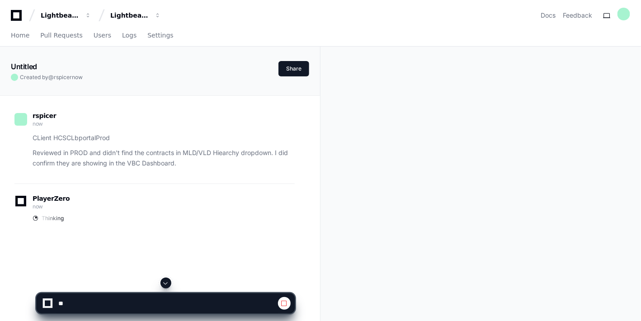
click at [166, 281] on span at bounding box center [165, 282] width 7 height 7
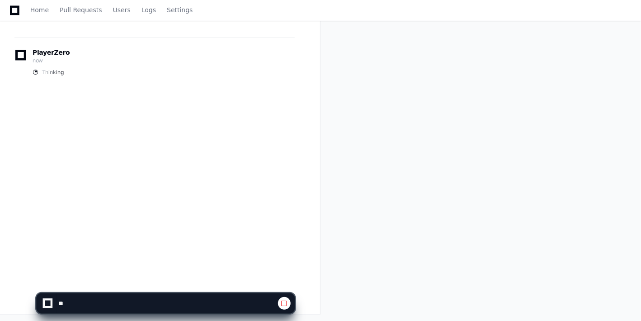
scroll to position [146, 0]
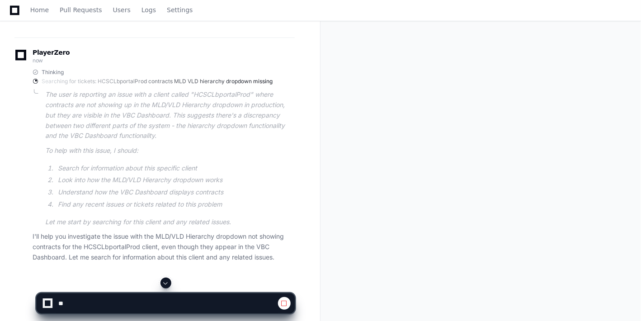
click at [166, 281] on span at bounding box center [165, 282] width 7 height 7
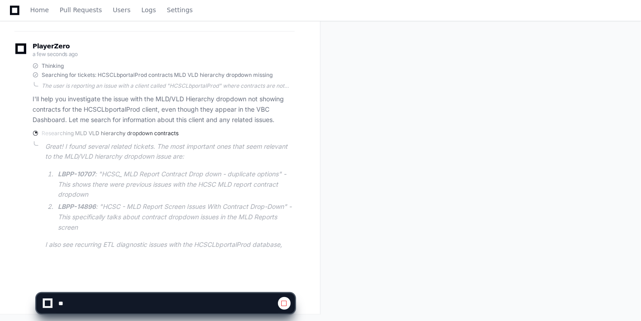
scroll to position [158, 0]
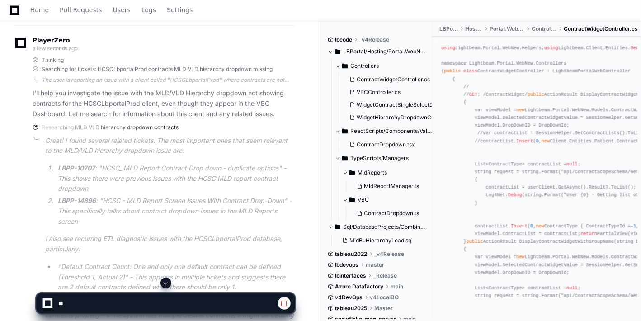
click at [166, 281] on span at bounding box center [165, 282] width 7 height 7
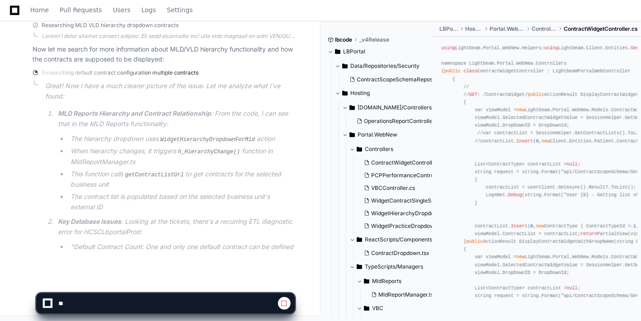
scroll to position [279, 0]
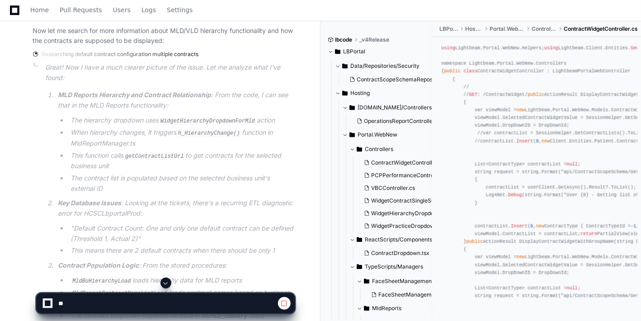
click at [166, 284] on span at bounding box center [165, 282] width 7 height 7
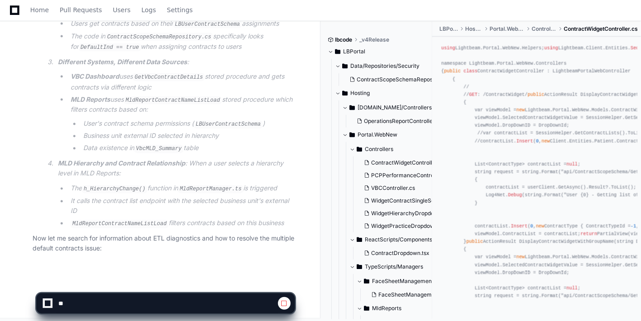
scroll to position [512, 0]
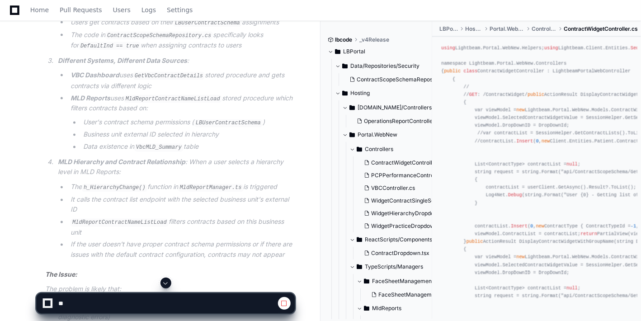
click at [166, 285] on span at bounding box center [165, 282] width 7 height 7
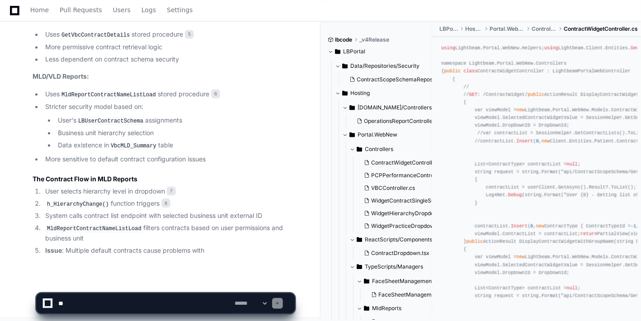
scroll to position [698, 0]
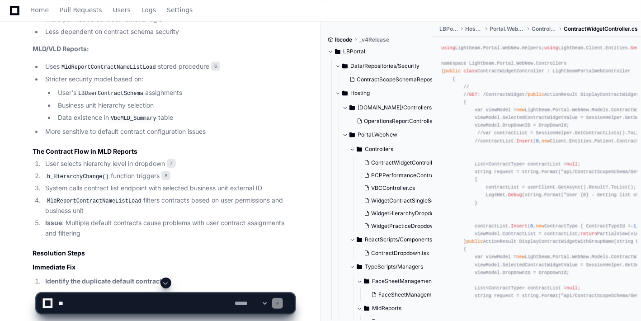
click at [168, 283] on span at bounding box center [165, 282] width 7 height 7
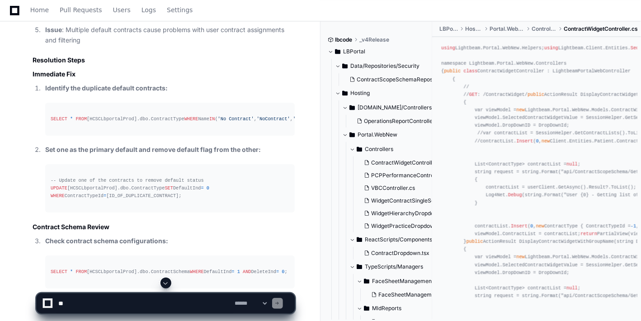
scroll to position [891, 0]
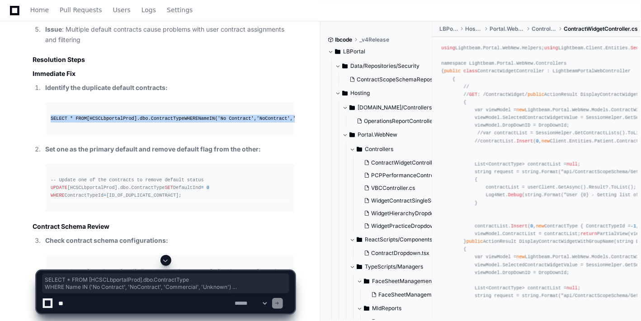
drag, startPoint x: 111, startPoint y: 131, endPoint x: 41, endPoint y: 114, distance: 71.9
click at [38, 114] on ol "Identify the duplicate default contracts: SELECT * FROM [HCSCLbportalProd].dbo.…" at bounding box center [164, 147] width 262 height 129
copy div "SELECT * FROM [HCSCLbportalProd].dbo.ContractType WHERE Name IN ( 'No Contract'…"
click at [83, 304] on textarea at bounding box center [144, 303] width 177 height 20
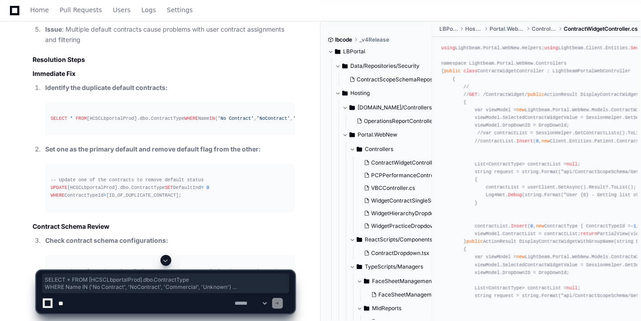
paste textarea "**********"
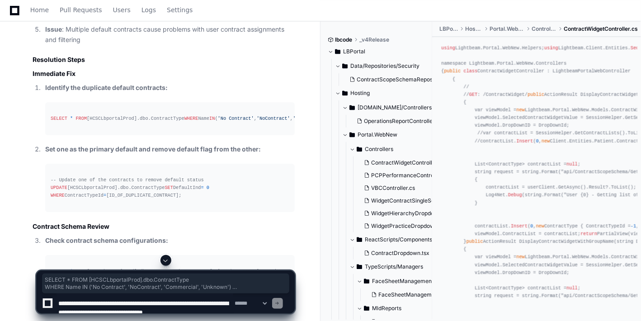
scroll to position [12, 0]
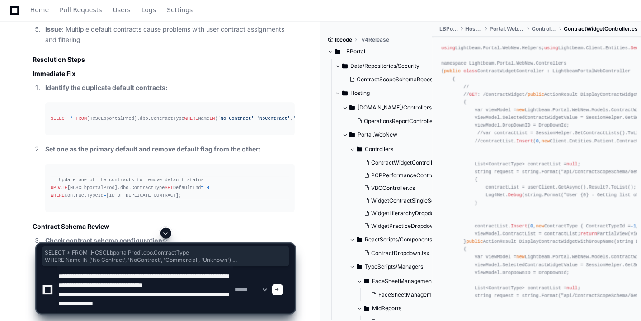
type textarea "**********"
drag, startPoint x: 177, startPoint y: 213, endPoint x: 79, endPoint y: 202, distance: 98.7
click at [79, 199] on div "-- Update one of the contracts to remove default status UPDATE [HCSCLbportalPro…" at bounding box center [170, 187] width 239 height 23
click at [164, 199] on div "-- Update one of the contracts to remove default status UPDATE [HCSCLbportalPro…" at bounding box center [170, 187] width 239 height 23
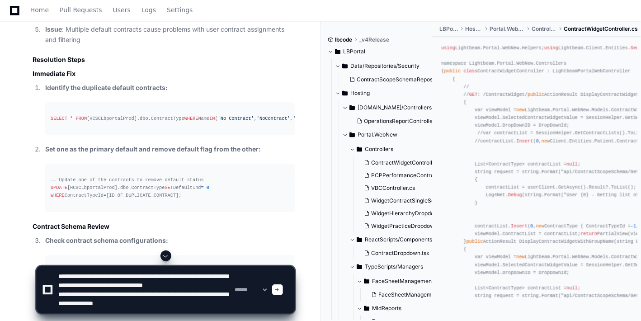
click at [283, 292] on div at bounding box center [277, 289] width 11 height 11
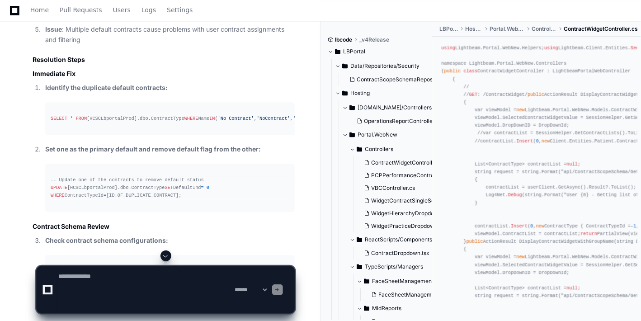
scroll to position [0, 0]
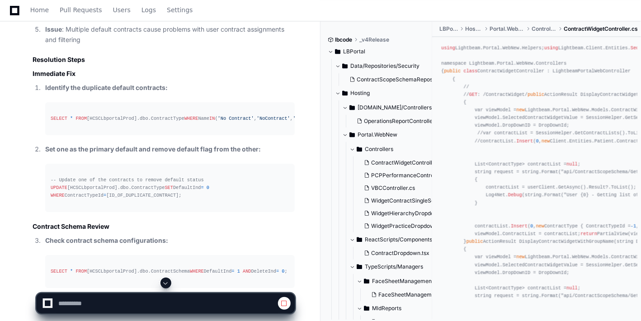
click at [166, 281] on span at bounding box center [165, 282] width 7 height 7
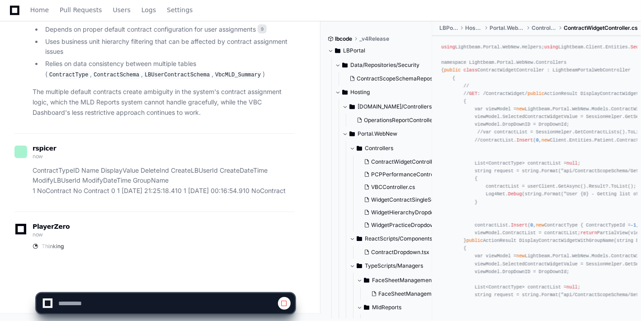
scroll to position [1394, 0]
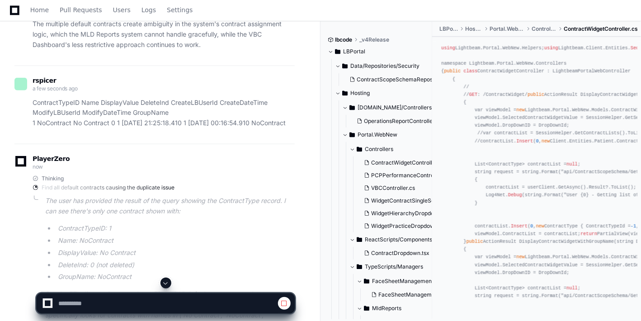
click at [166, 281] on span at bounding box center [165, 282] width 7 height 7
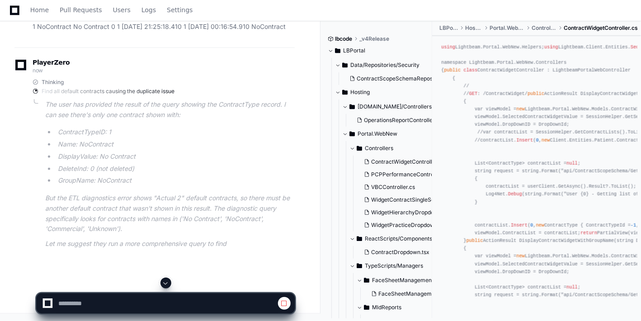
scroll to position [1558, 0]
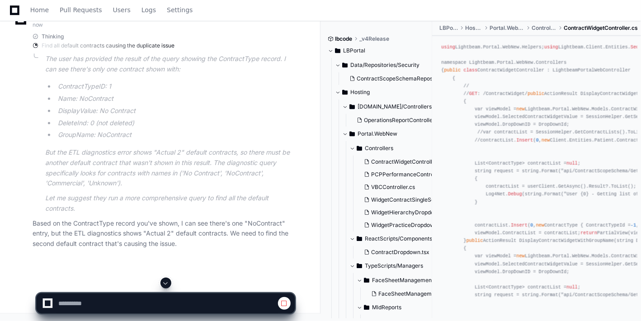
click at [166, 281] on span at bounding box center [165, 282] width 7 height 7
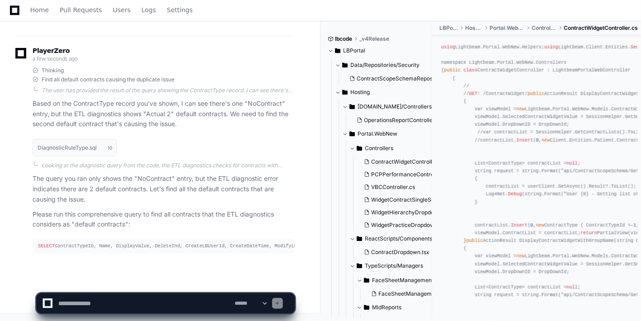
scroll to position [1603, 0]
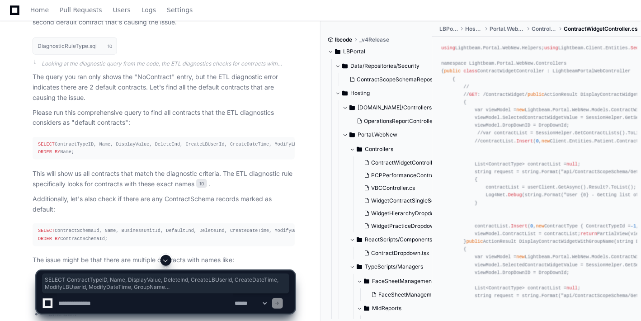
drag, startPoint x: 84, startPoint y: 246, endPoint x: 19, endPoint y: 206, distance: 76.5
click at [18, 206] on div "DiagnosticRuleType.sql 10 Looking at the diagnostic query from the code, the ET…" at bounding box center [154, 202] width 280 height 340
copy div "SELECT ContractTypeID, Name, DisplayValue, DeleteInd, CreateLBUserId, CreateDat…"
click at [89, 304] on textarea at bounding box center [144, 303] width 177 height 20
paste textarea "**********"
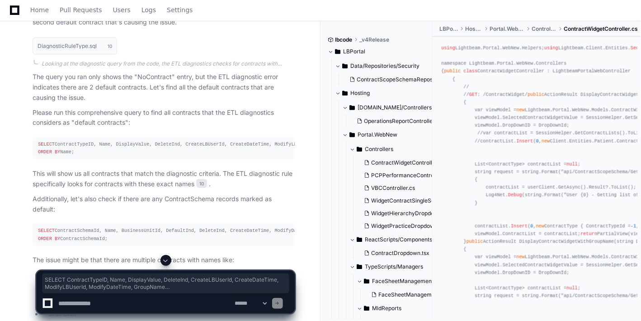
type textarea "**********"
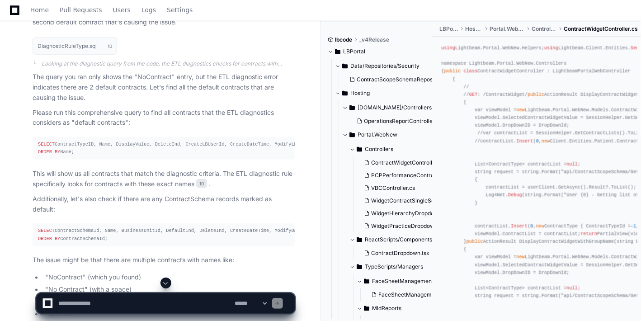
scroll to position [0, 0]
click at [164, 282] on span at bounding box center [165, 282] width 7 height 7
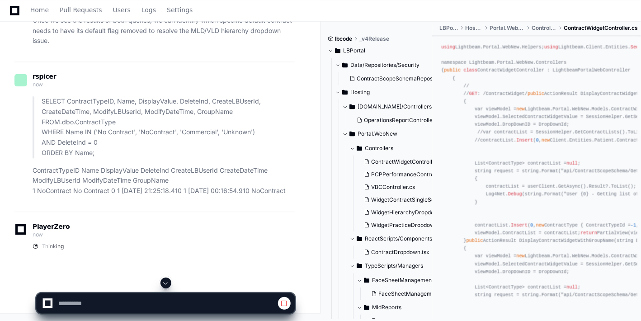
scroll to position [2045, 0]
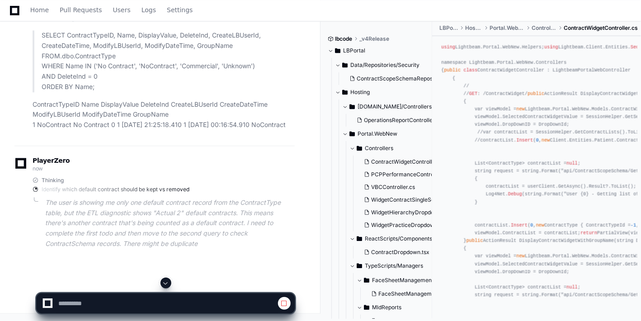
click at [164, 282] on span at bounding box center [165, 282] width 7 height 7
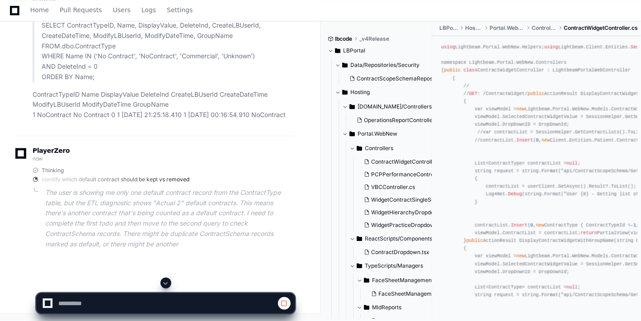
scroll to position [2121, 0]
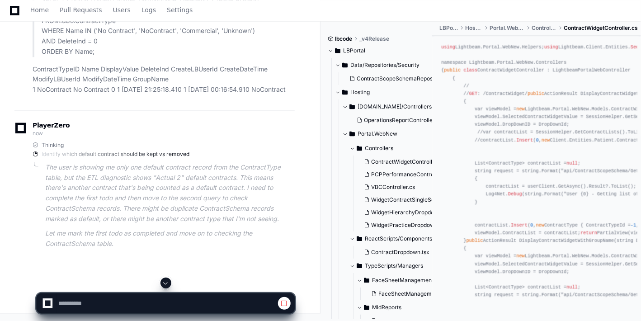
click at [164, 282] on span at bounding box center [165, 282] width 7 height 7
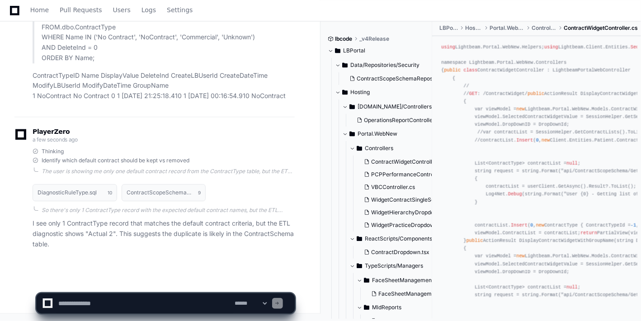
scroll to position [2146, 0]
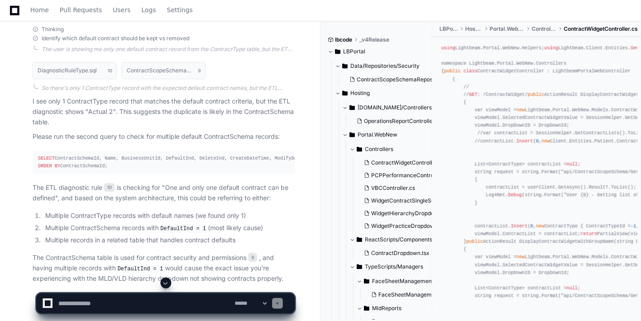
click at [164, 282] on span at bounding box center [165, 282] width 7 height 7
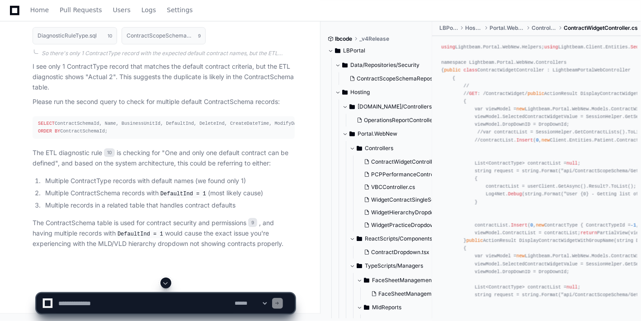
scroll to position [2311, 0]
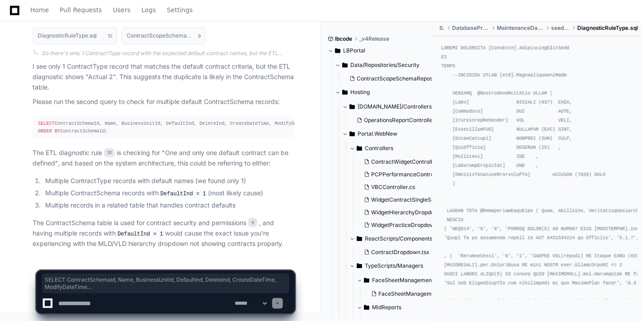
drag, startPoint x: 111, startPoint y: 133, endPoint x: 44, endPoint y: 111, distance: 70.4
click at [24, 103] on div "DiagnosticRuleType.sql 10 ContractScopeSchemaRepository.cs 9 So there's only 1 …" at bounding box center [154, 135] width 280 height 227
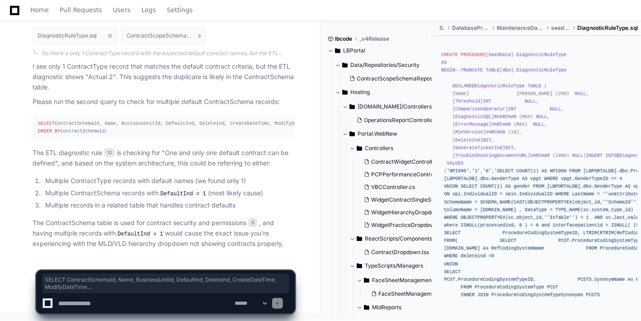
copy div "SELECT ContractSchemaId, Name, BusinessUnitId, DefaultInd, DeleteInd, CreateDat…"
click at [74, 304] on textarea at bounding box center [144, 303] width 177 height 20
paste textarea "**********"
type textarea "**********"
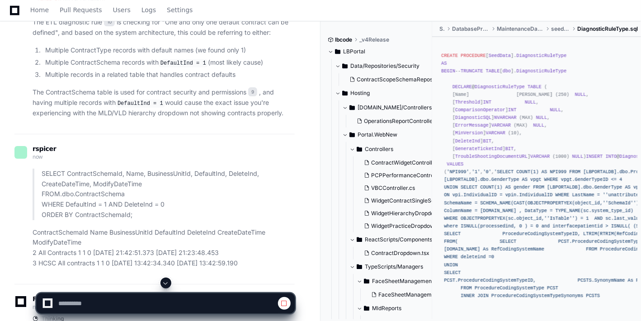
scroll to position [0, 0]
click at [169, 283] on span at bounding box center [165, 282] width 7 height 7
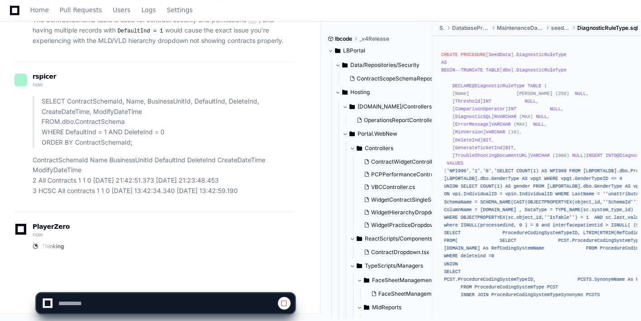
scroll to position [2514, 0]
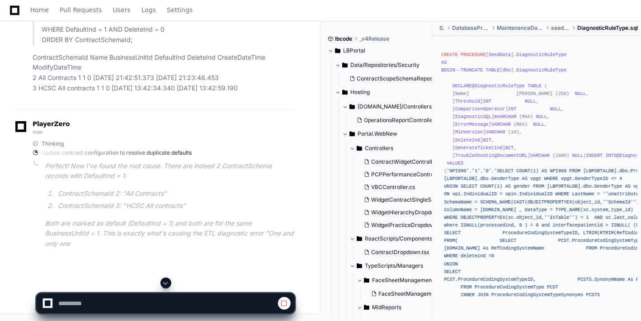
click at [169, 283] on span at bounding box center [165, 282] width 7 height 7
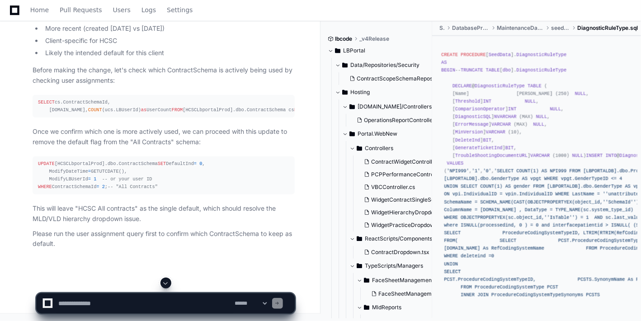
scroll to position [2888, 0]
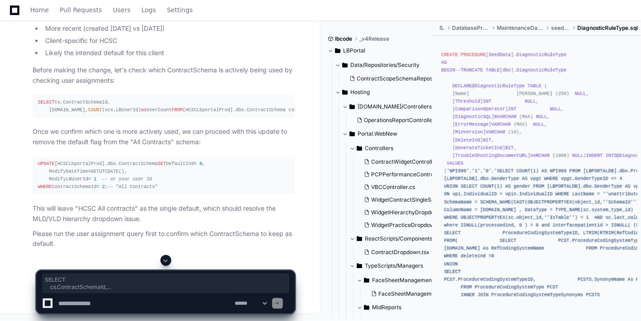
drag, startPoint x: 120, startPoint y: 174, endPoint x: 23, endPoint y: 102, distance: 120.7
click at [23, 101] on div "I need to set this todo as complete and move to the resolution phase. I found t…" at bounding box center [154, 70] width 280 height 357
copy div "SELECT cs.ContractSchemaId, cs.Name, COUNT (ucs.LBUserId) as UserCount FROM [HC…"
click at [91, 299] on textarea at bounding box center [144, 303] width 177 height 20
paste textarea "**********"
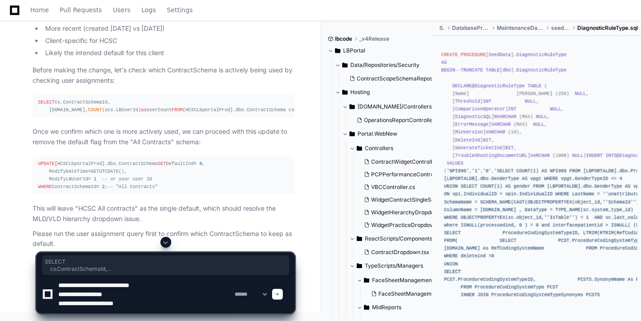
type textarea "**********"
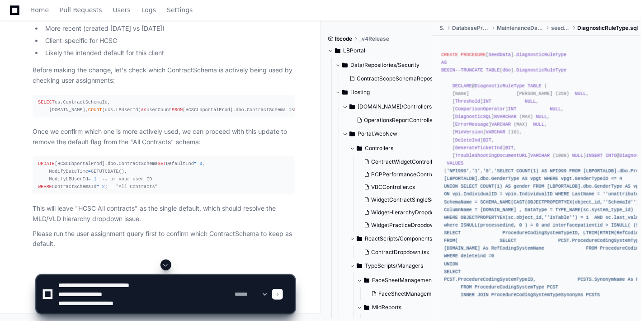
click at [164, 114] on div "SELECT cs.ContractSchemaId, cs.Name, COUNT (ucs.LBUserId) as UserCount FROM [HC…" at bounding box center [163, 105] width 251 height 15
click at [283, 297] on div at bounding box center [277, 294] width 11 height 11
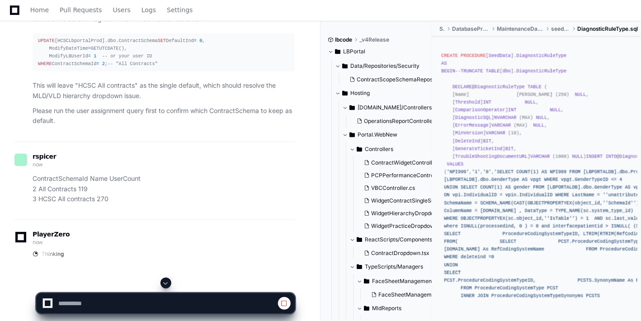
click at [168, 284] on span at bounding box center [165, 282] width 7 height 7
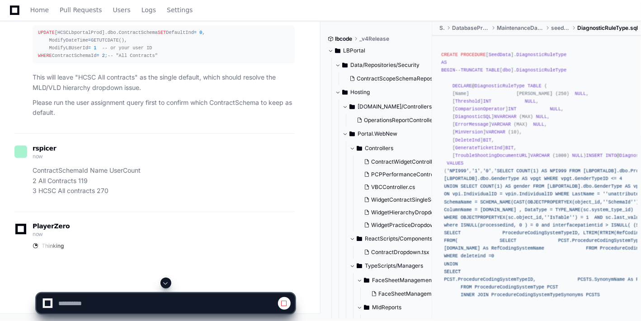
scroll to position [3088, 0]
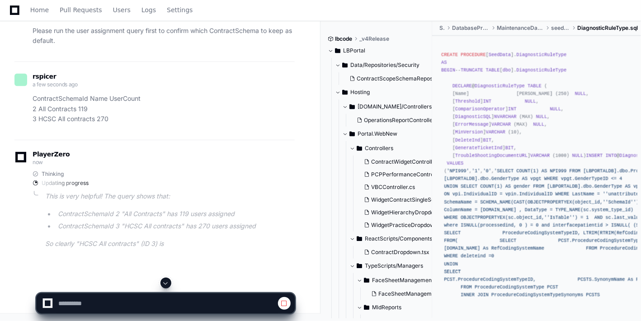
click at [168, 284] on span at bounding box center [165, 282] width 7 height 7
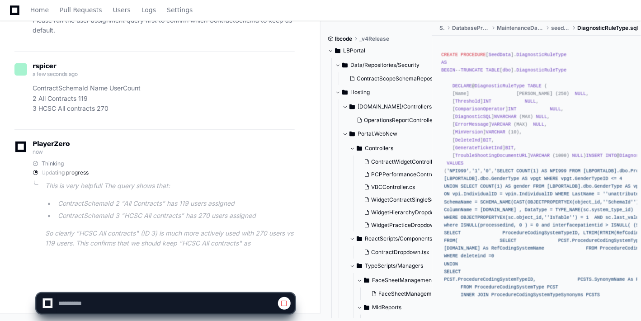
scroll to position [3170, 0]
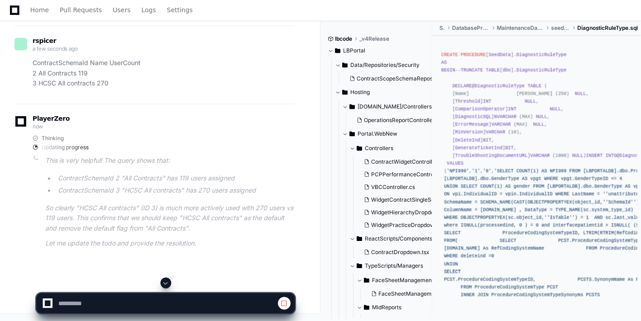
click at [168, 284] on span at bounding box center [165, 282] width 7 height 7
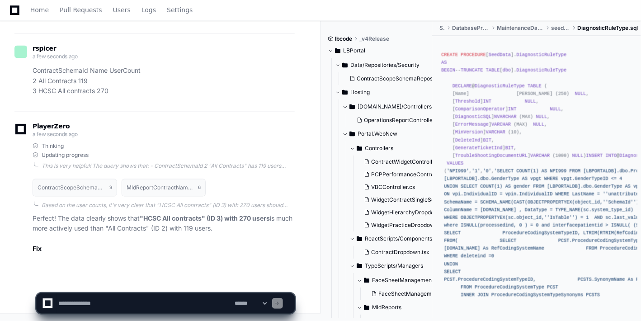
scroll to position [3195, 0]
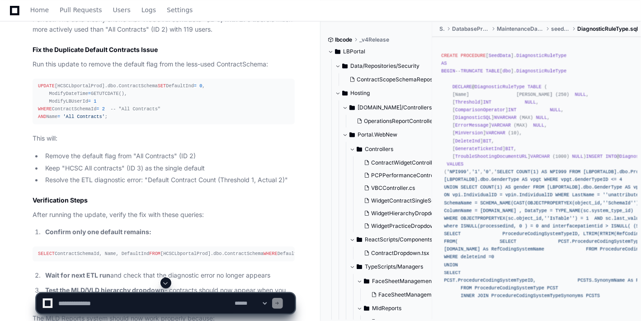
click at [168, 284] on span at bounding box center [165, 282] width 7 height 7
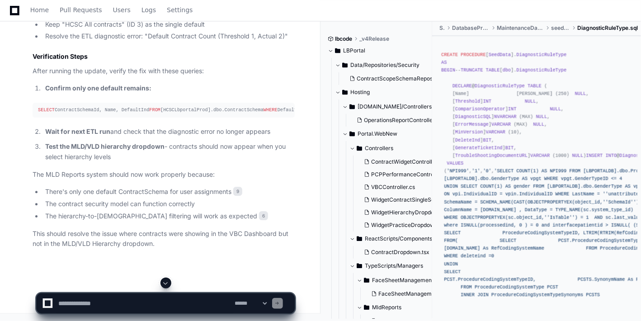
scroll to position [3393, 0]
click at [108, 305] on textarea at bounding box center [144, 303] width 177 height 20
paste textarea "**********"
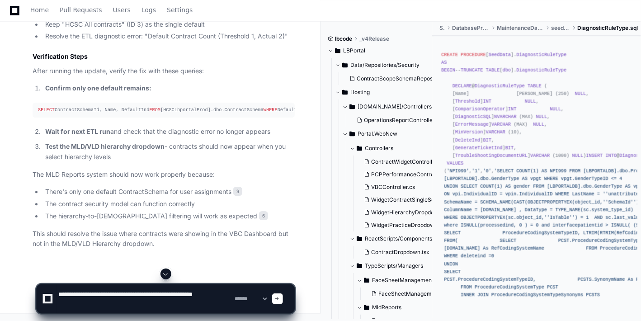
type textarea "**********"
click at [280, 299] on span at bounding box center [277, 298] width 5 height 5
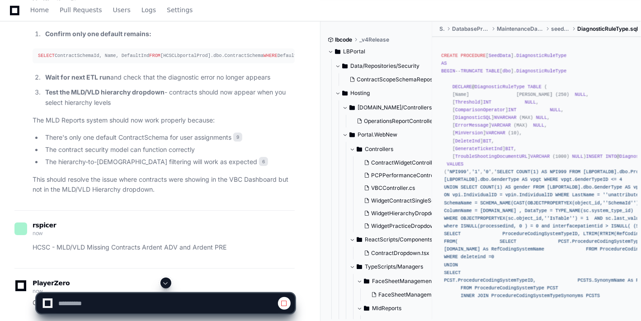
click at [164, 278] on button at bounding box center [165, 282] width 11 height 11
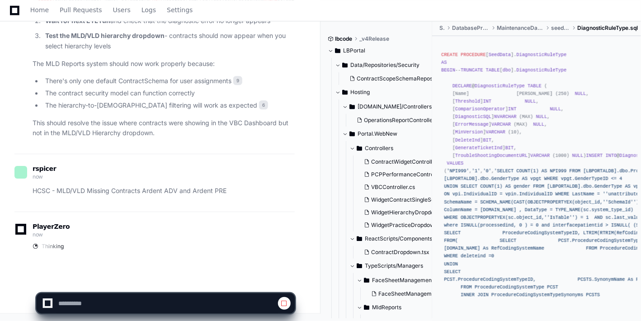
scroll to position [3664, 0]
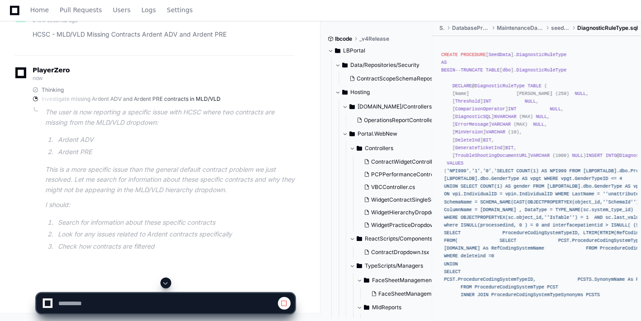
click at [165, 282] on span at bounding box center [165, 282] width 7 height 7
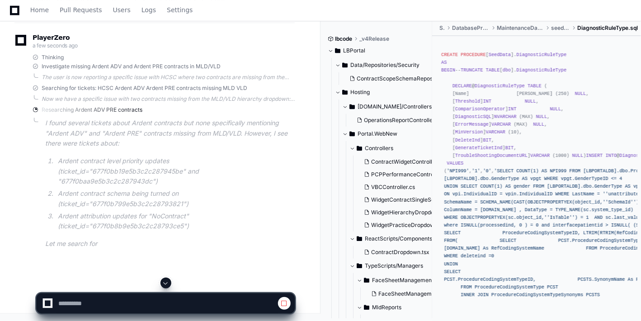
scroll to position [3832, 0]
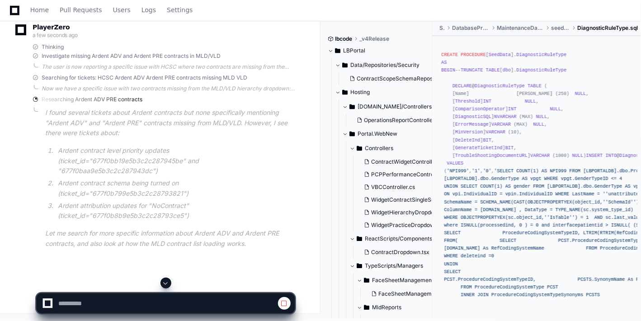
click at [165, 282] on span at bounding box center [165, 282] width 7 height 7
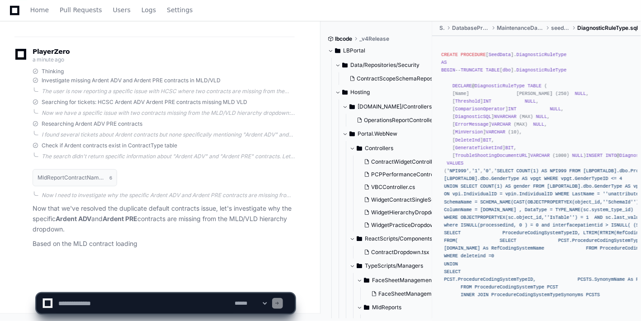
scroll to position [3852, 0]
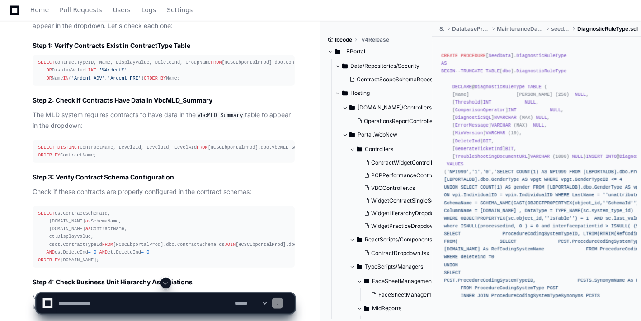
click at [165, 282] on span at bounding box center [165, 282] width 7 height 7
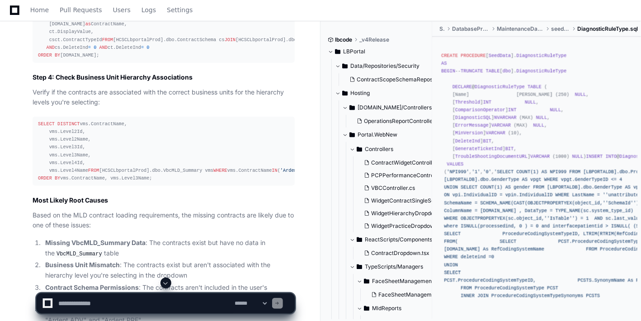
scroll to position [4057, 0]
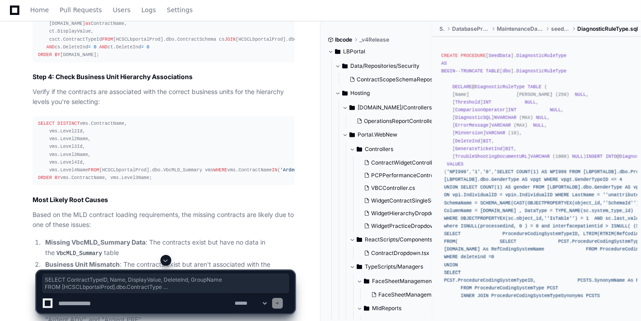
drag, startPoint x: 80, startPoint y: 113, endPoint x: 55, endPoint y: 86, distance: 36.1
click at [27, 70] on div "MldReportContractNameListLoad.sql 6 Now I need to investigate why the specific …" at bounding box center [154, 41] width 280 height 623
copy div "SELECT ContractTypeID, Name, DisplayValue, DeleteInd, GroupName FROM [HCSCLbpor…"
drag, startPoint x: 117, startPoint y: 212, endPoint x: 8, endPoint y: 174, distance: 115.3
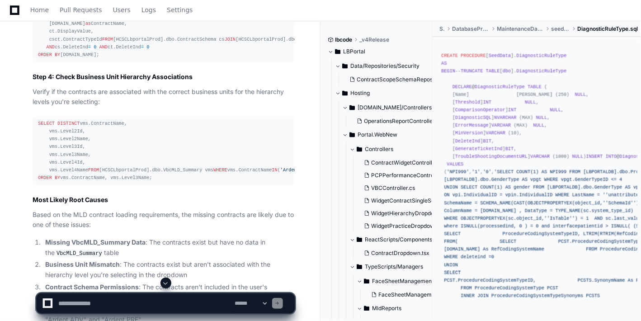
drag, startPoint x: 28, startPoint y: 176, endPoint x: 66, endPoint y: 158, distance: 42.2
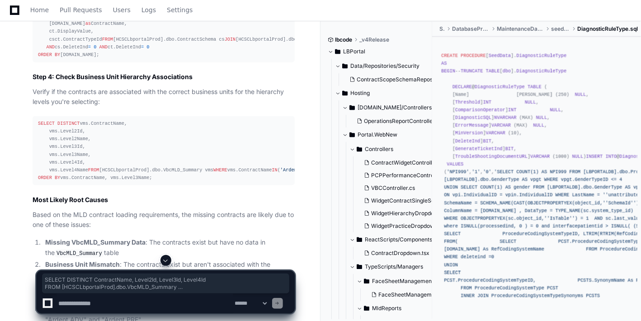
drag, startPoint x: 102, startPoint y: 215, endPoint x: 25, endPoint y: 177, distance: 85.0
click at [21, 175] on div "MldReportContractNameListLoad.sql 6 Now I need to investigate why the specific …" at bounding box center [154, 41] width 280 height 623
copy div "SELECT DISTINCT ContractName, Level2Id, Level3Id, Level4Id FROM [HCSCLbportalPr…"
click at [140, 300] on textarea at bounding box center [144, 303] width 177 height 20
type textarea "**********"
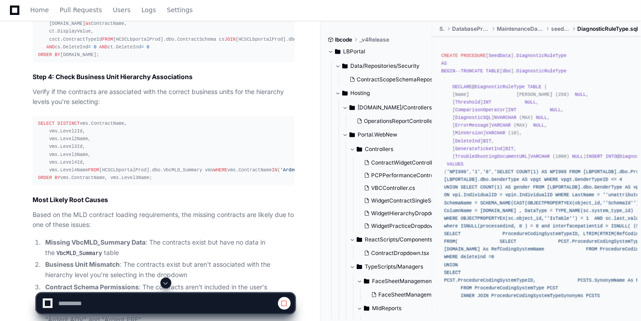
click at [166, 287] on button at bounding box center [165, 282] width 11 height 11
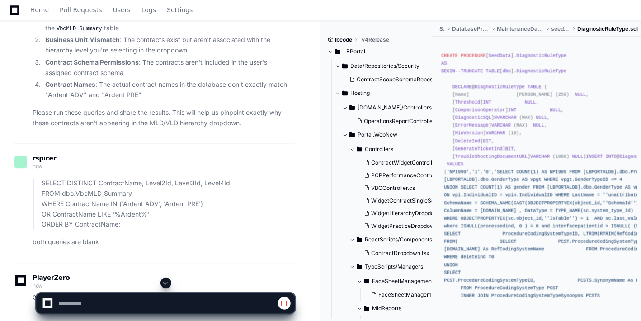
scroll to position [4269, 0]
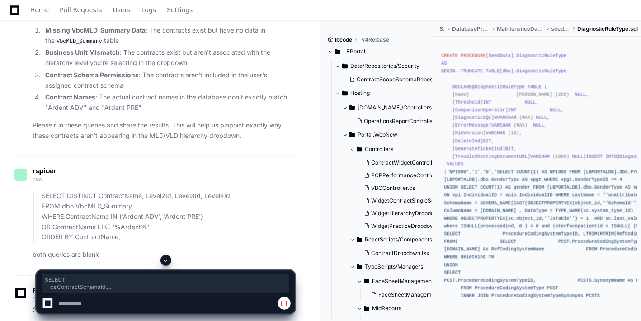
drag, startPoint x: 134, startPoint y: 148, endPoint x: 23, endPoint y: 68, distance: 136.5
copy div "SELECT cs.ContractSchemaId, cs.Name as SchemaName, ct.Name as ContractName, ct.…"
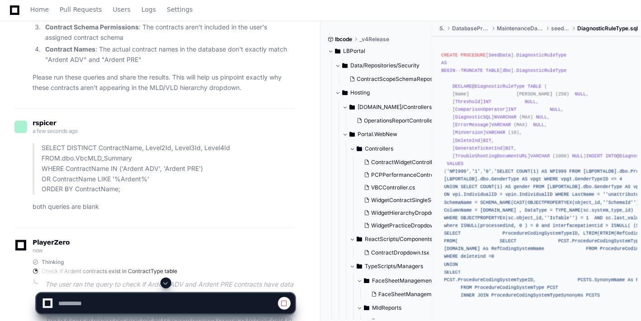
scroll to position [4329, 0]
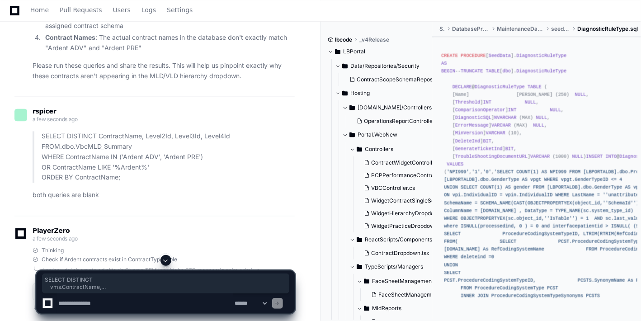
drag, startPoint x: 81, startPoint y: 213, endPoint x: 0, endPoint y: 154, distance: 100.3
copy div "SELECT DISTINCT vms.ContractName, vms.Level2Id, vms.Level2Name, vms.Level3Id, v…"
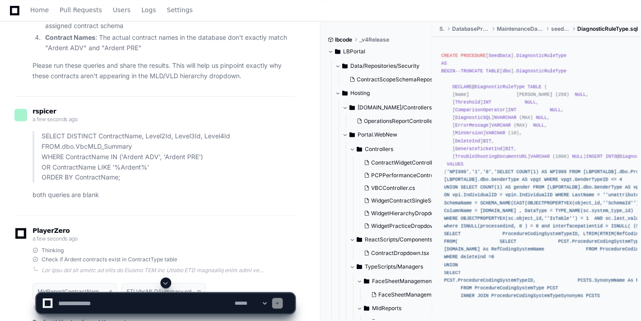
click at [164, 283] on span at bounding box center [165, 282] width 7 height 7
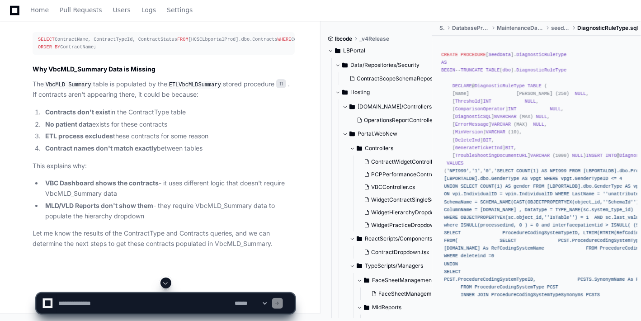
scroll to position [4994, 0]
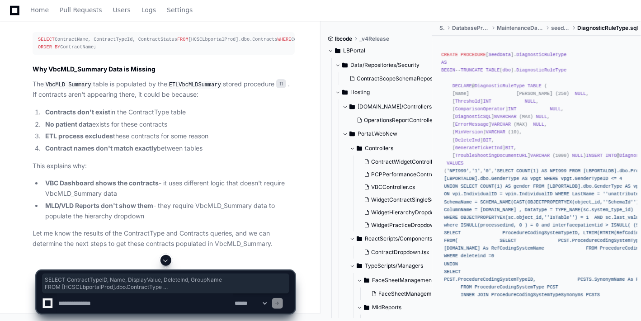
drag, startPoint x: 95, startPoint y: 185, endPoint x: 22, endPoint y: 150, distance: 81.4
click at [20, 150] on div "MldReportContractNameListLoad.sql 6 ETLVbcMLDSummary.sql 11 The user ran the Vb…" at bounding box center [154, 21] width 280 height 454
copy div "SELECT ContractTypeID, Name, DisplayValue, DeleteInd, GroupName FROM [HCSCLbpor…"
drag, startPoint x: 65, startPoint y: 234, endPoint x: 21, endPoint y: 225, distance: 45.3
click at [21, 225] on div "MldReportContractNameListLoad.sql 6 ETLVbcMLDSummary.sql 11 The user ran the Vb…" at bounding box center [154, 21] width 280 height 454
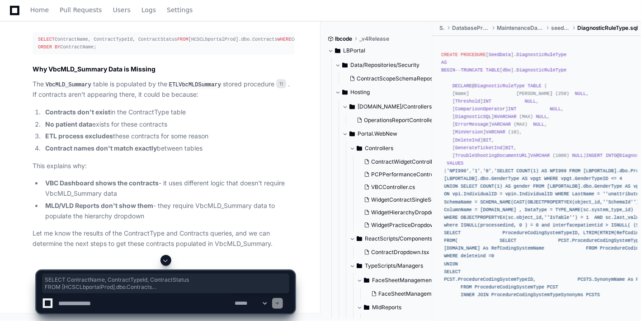
copy div "SELECT ContractName, ContractTypeId, ContractStatus FROM [HCSCLbportalProd].dbo…"
click at [117, 312] on textarea at bounding box center [144, 303] width 177 height 20
paste textarea "**********"
type textarea "**********"
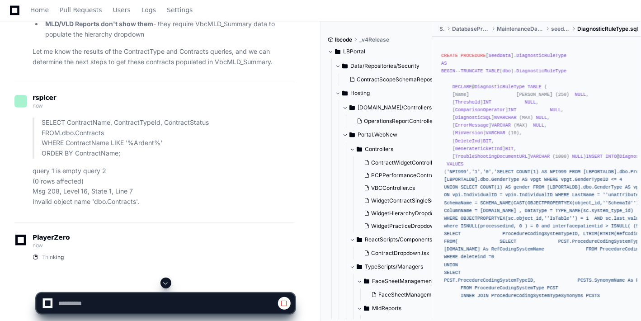
click at [166, 283] on span at bounding box center [165, 282] width 7 height 7
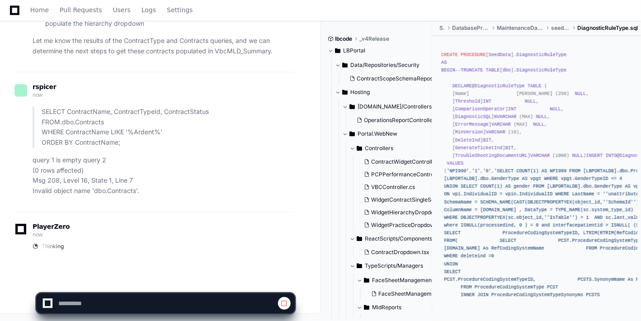
scroll to position [5387, 0]
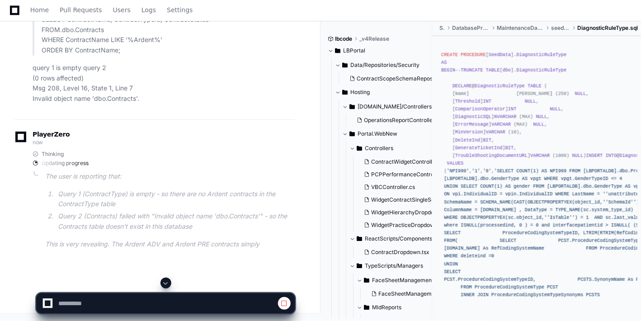
click at [166, 283] on span at bounding box center [165, 282] width 7 height 7
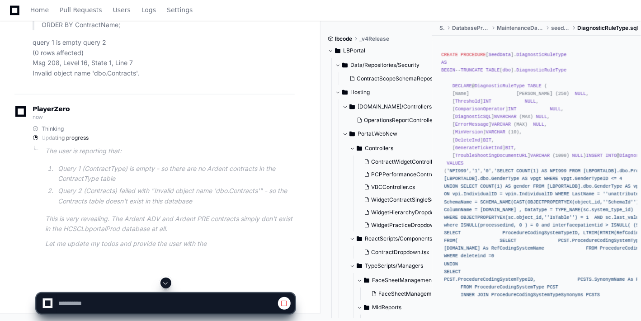
scroll to position [5490, 0]
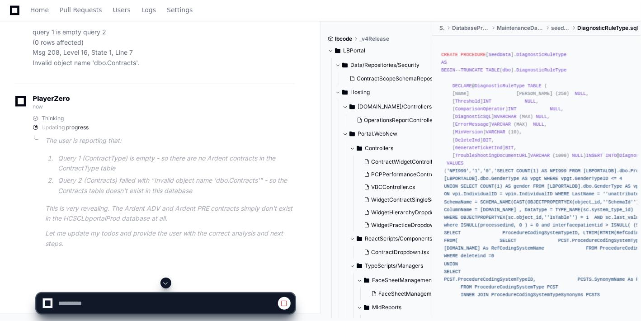
click at [166, 283] on span at bounding box center [165, 282] width 7 height 7
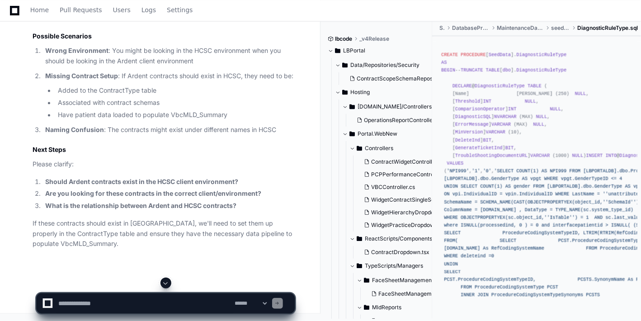
scroll to position [5868, 0]
click at [167, 282] on span at bounding box center [165, 282] width 7 height 7
click at [144, 300] on textarea at bounding box center [144, 303] width 177 height 20
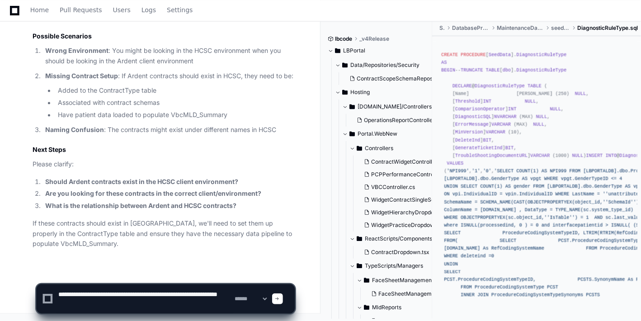
type textarea "**********"
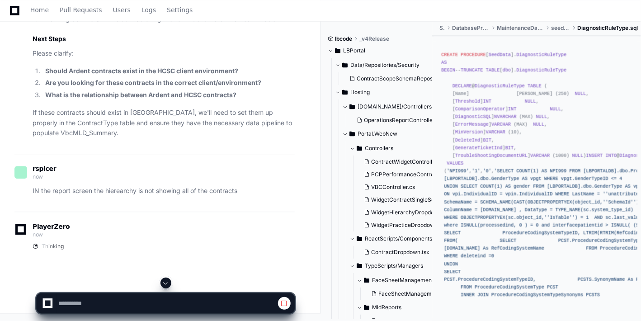
click at [168, 284] on span at bounding box center [165, 282] width 7 height 7
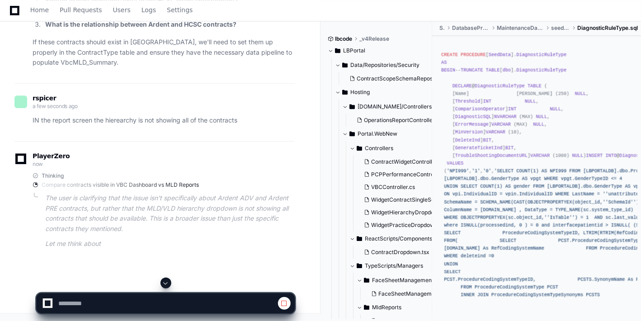
click at [168, 284] on span at bounding box center [165, 282] width 7 height 7
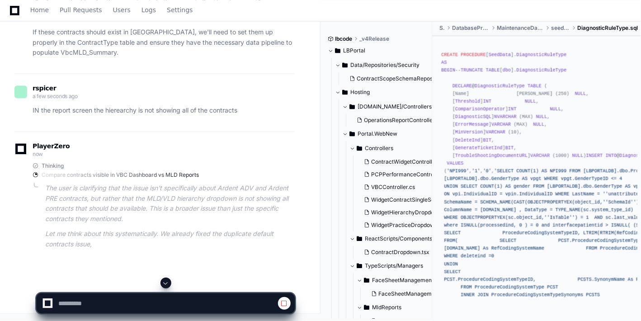
scroll to position [6129, 0]
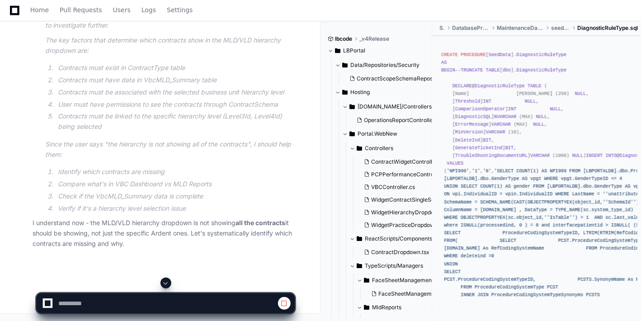
click at [168, 284] on span at bounding box center [165, 282] width 7 height 7
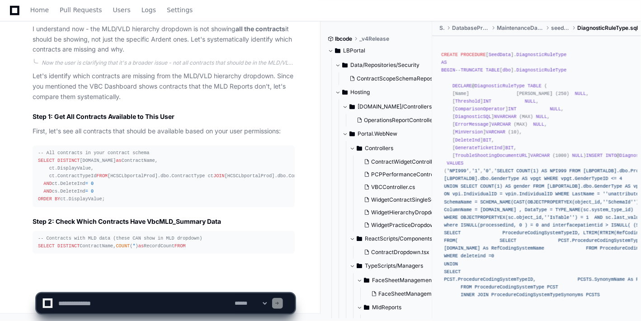
scroll to position [6378, 0]
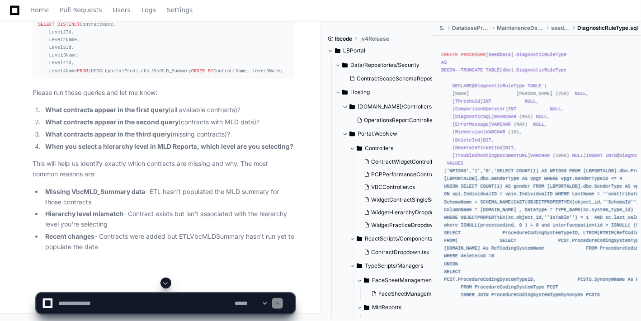
click at [168, 284] on span at bounding box center [165, 282] width 7 height 7
click at [168, 284] on app-app-chat-input "**********" at bounding box center [165, 295] width 259 height 36
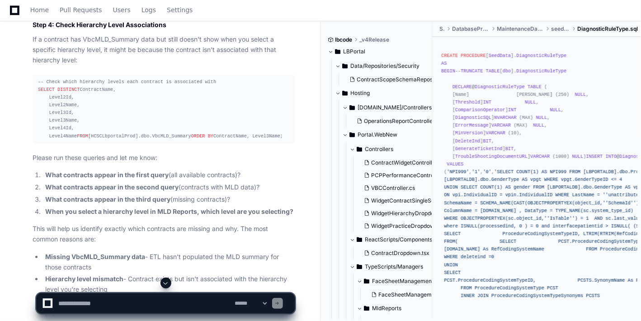
scroll to position [6276, 0]
